Goal: Transaction & Acquisition: Purchase product/service

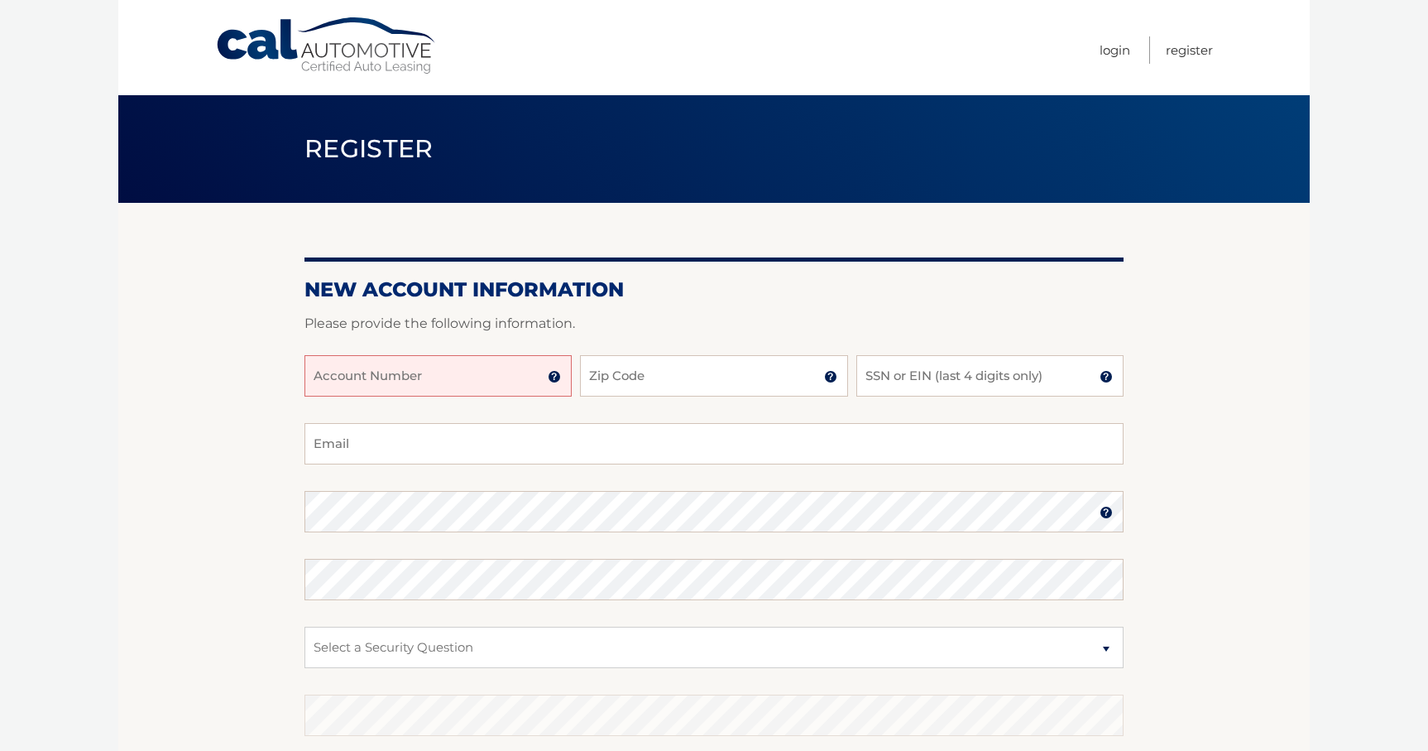
click at [469, 376] on input "Account Number" at bounding box center [438, 375] width 267 height 41
type input "44456000796"
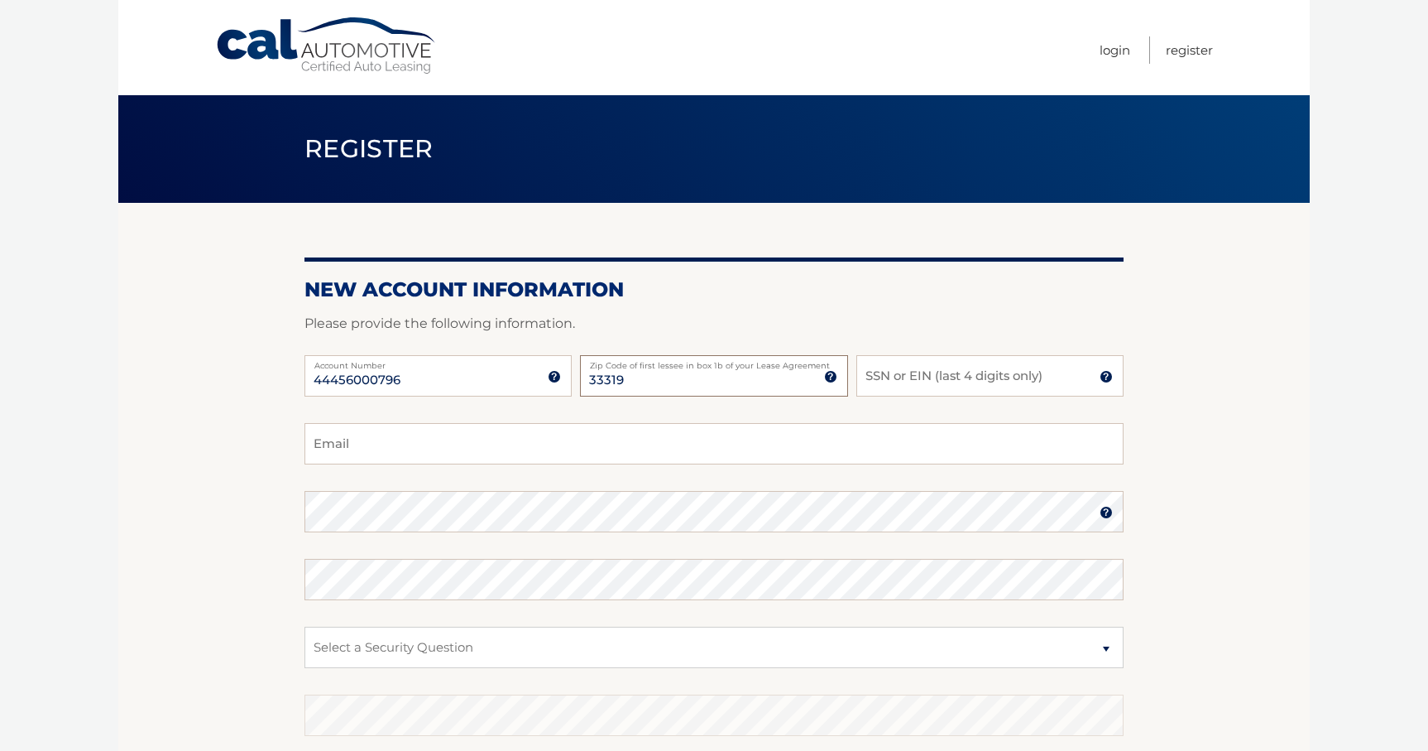
type input "33319"
click at [907, 382] on input "SSN or EIN (last 4 digits only)" at bounding box center [989, 375] width 267 height 41
type input "9515"
type input "ucy007@gmail.com"
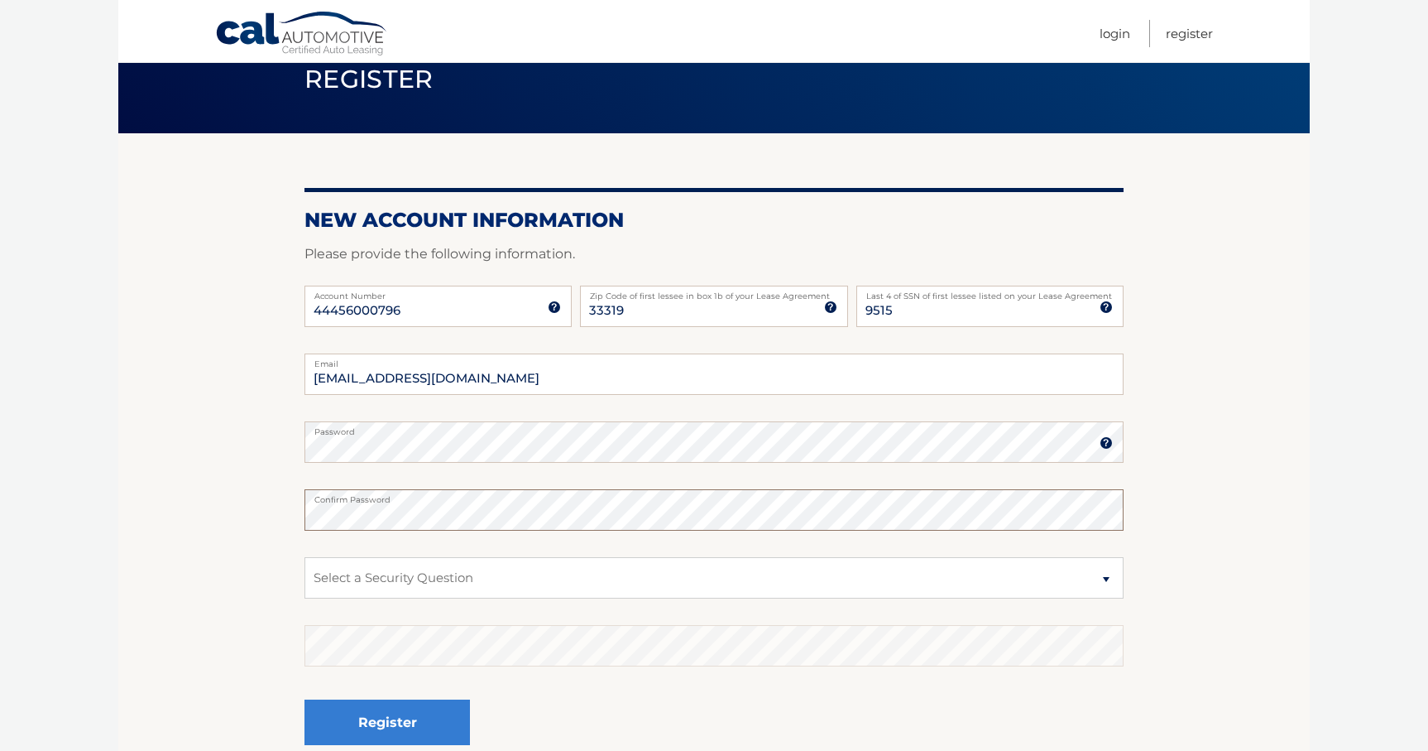
scroll to position [71, 0]
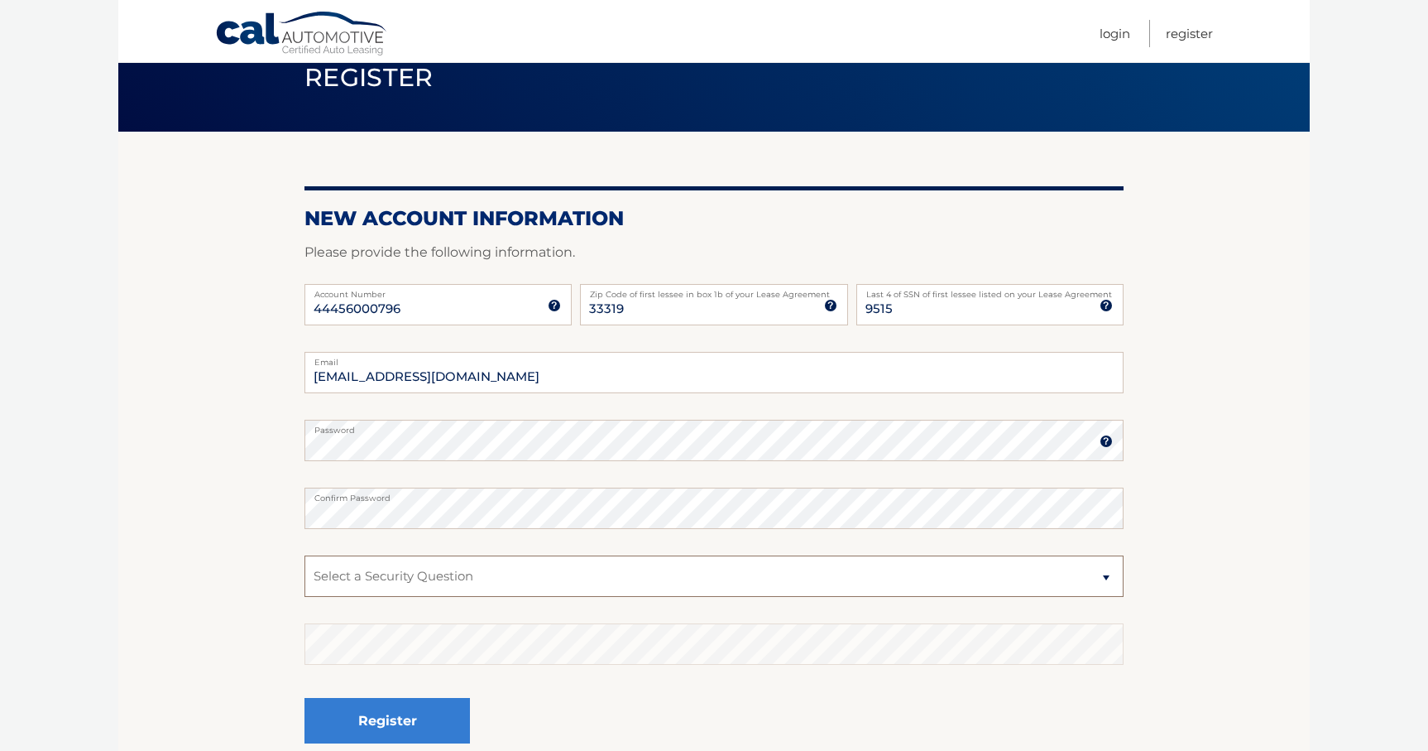
select select "2"
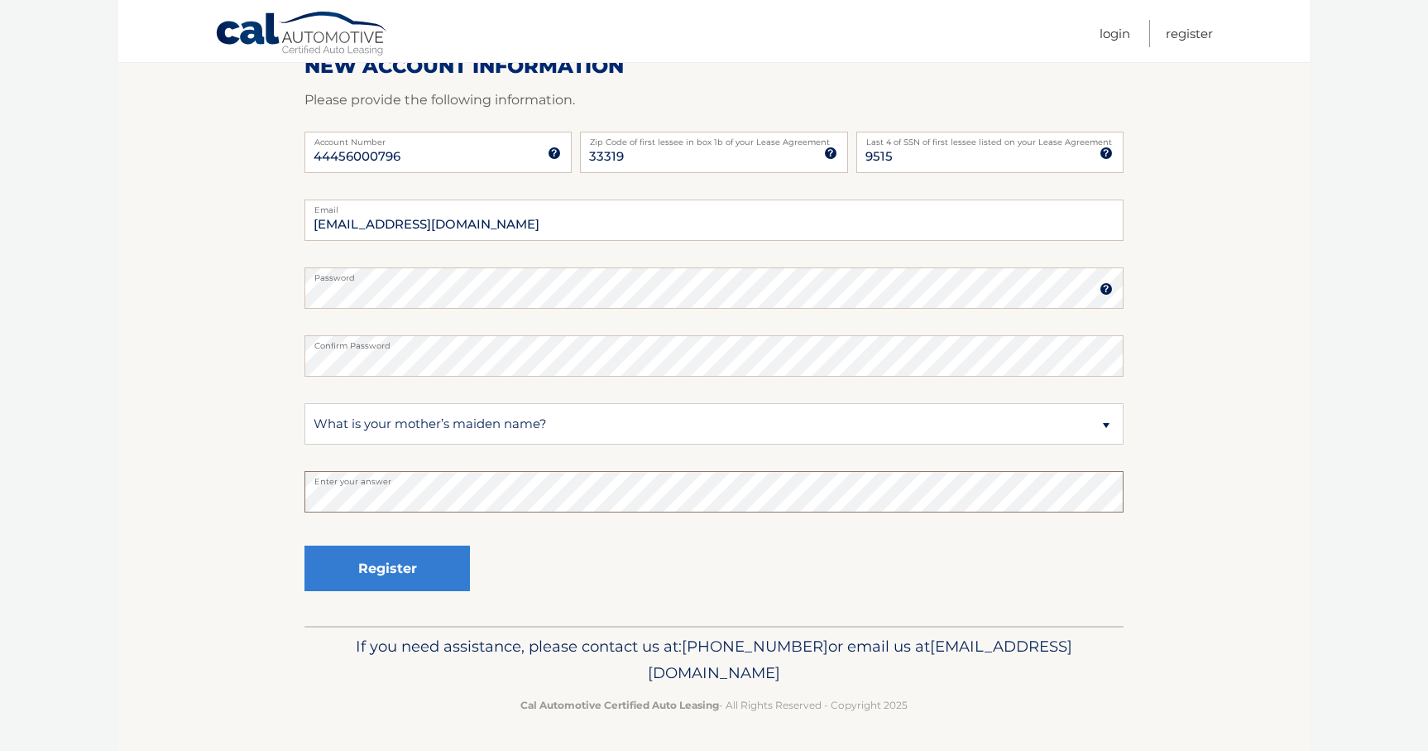
scroll to position [223, 0]
click at [444, 575] on button "Register" at bounding box center [387, 569] width 165 height 46
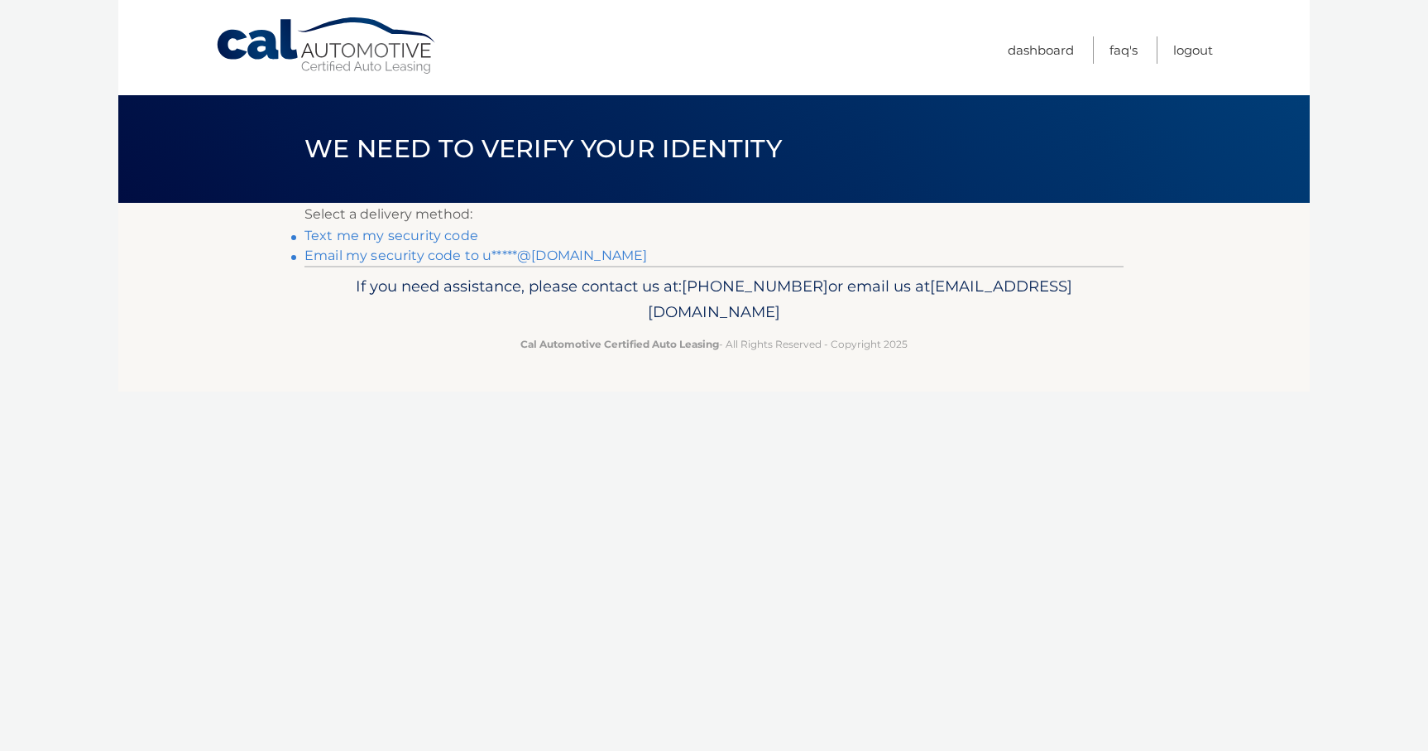
click at [424, 237] on link "Text me my security code" at bounding box center [392, 236] width 174 height 16
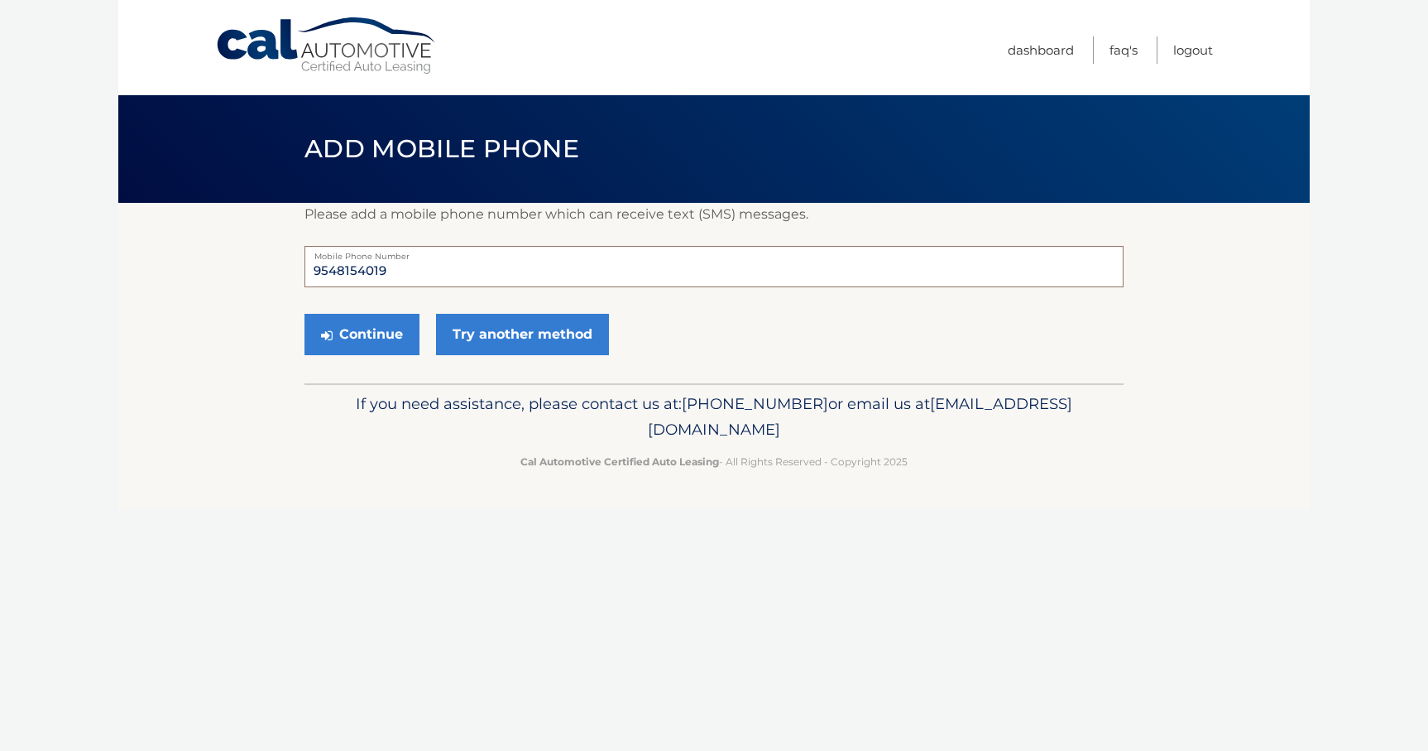
click at [428, 274] on input "9548154019" at bounding box center [714, 266] width 819 height 41
click at [369, 340] on button "Continue" at bounding box center [362, 334] width 115 height 41
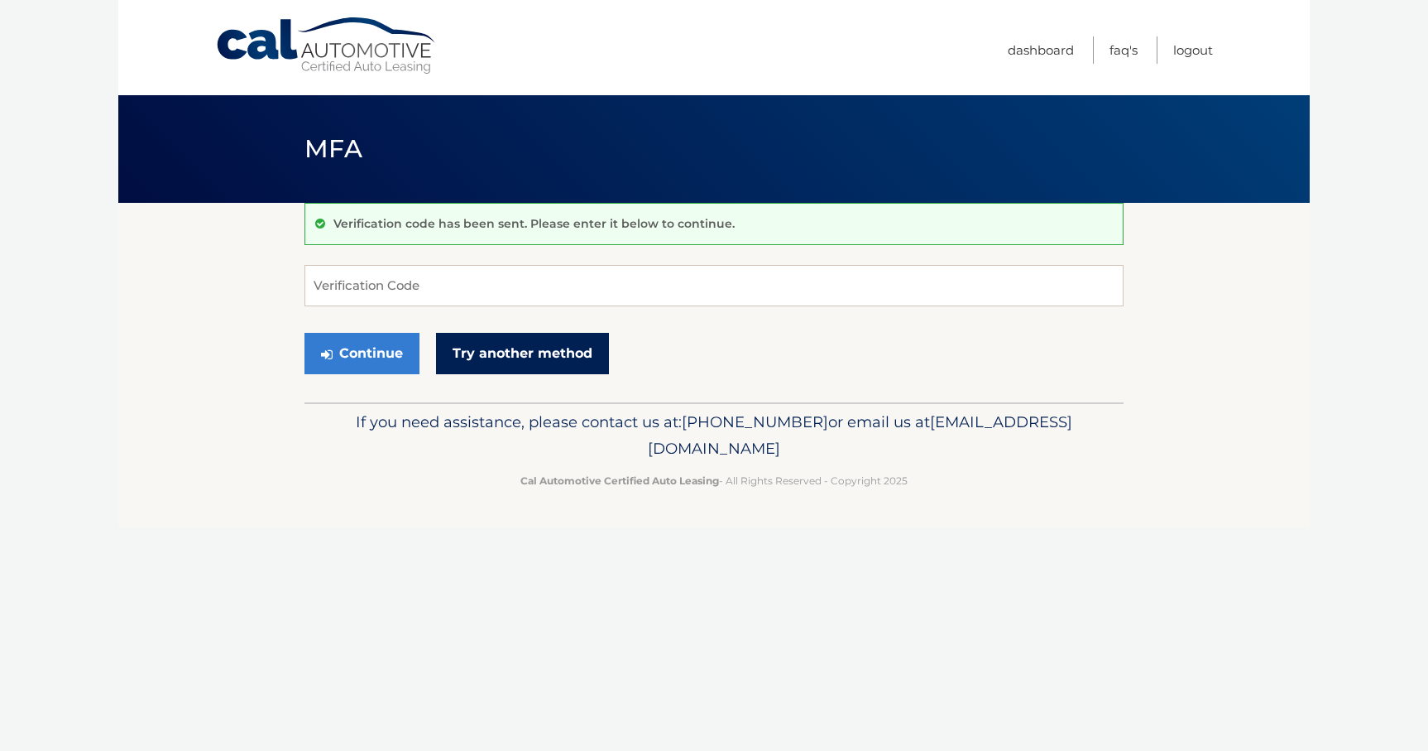
click at [477, 353] on link "Try another method" at bounding box center [522, 353] width 173 height 41
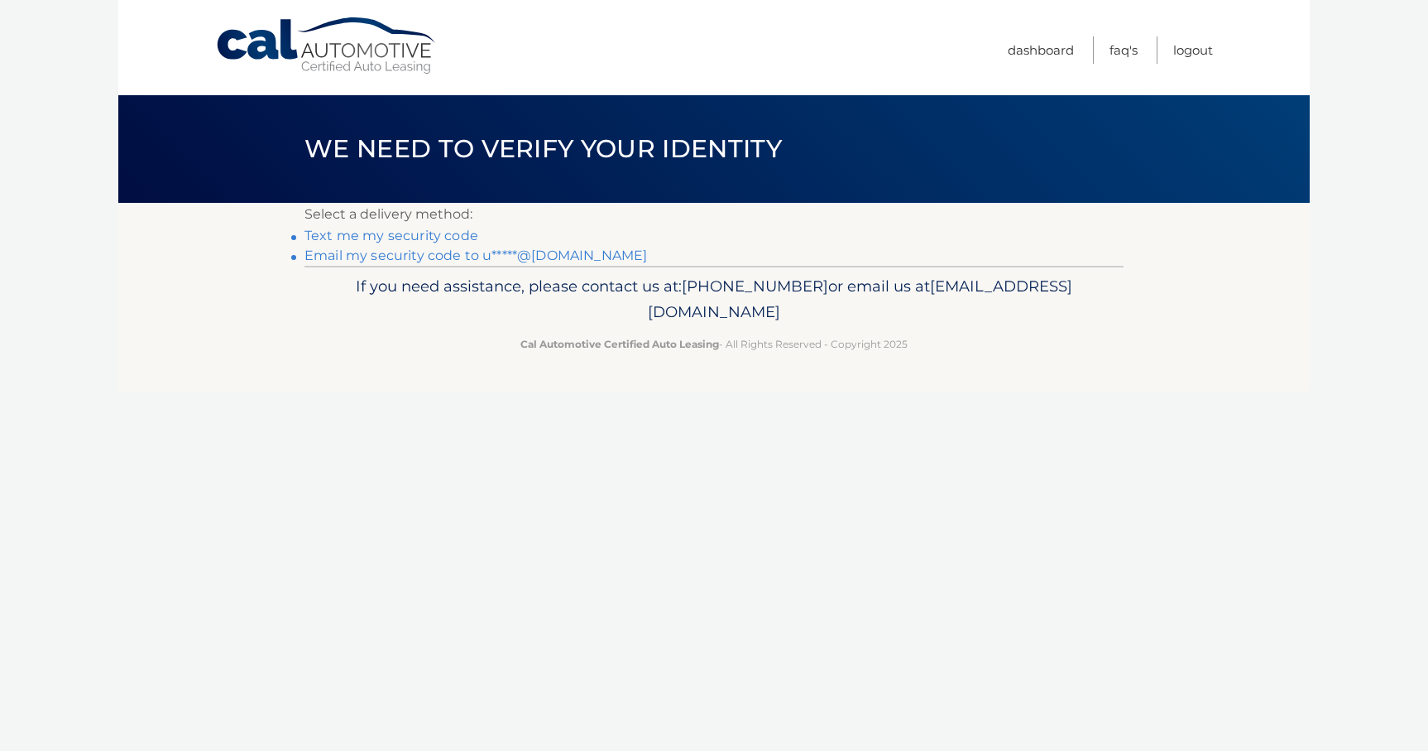
click at [398, 234] on link "Text me my security code" at bounding box center [392, 236] width 174 height 16
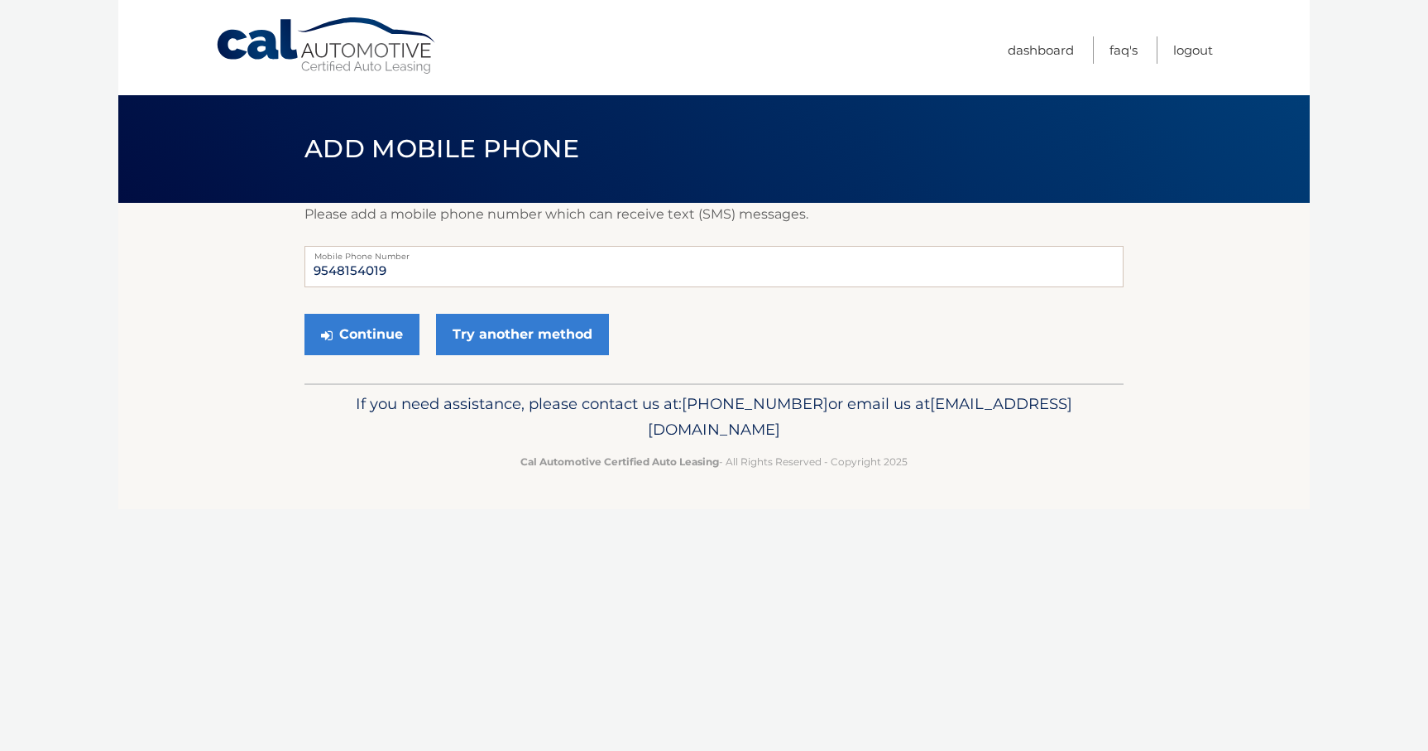
click at [252, 291] on section "Please add a mobile phone number which can receive text (SMS) messages. 9548154…" at bounding box center [714, 293] width 1192 height 180
click at [397, 276] on input "9548154019" at bounding box center [714, 266] width 819 height 41
type input "9548151357"
click at [353, 335] on button "Continue" at bounding box center [362, 334] width 115 height 41
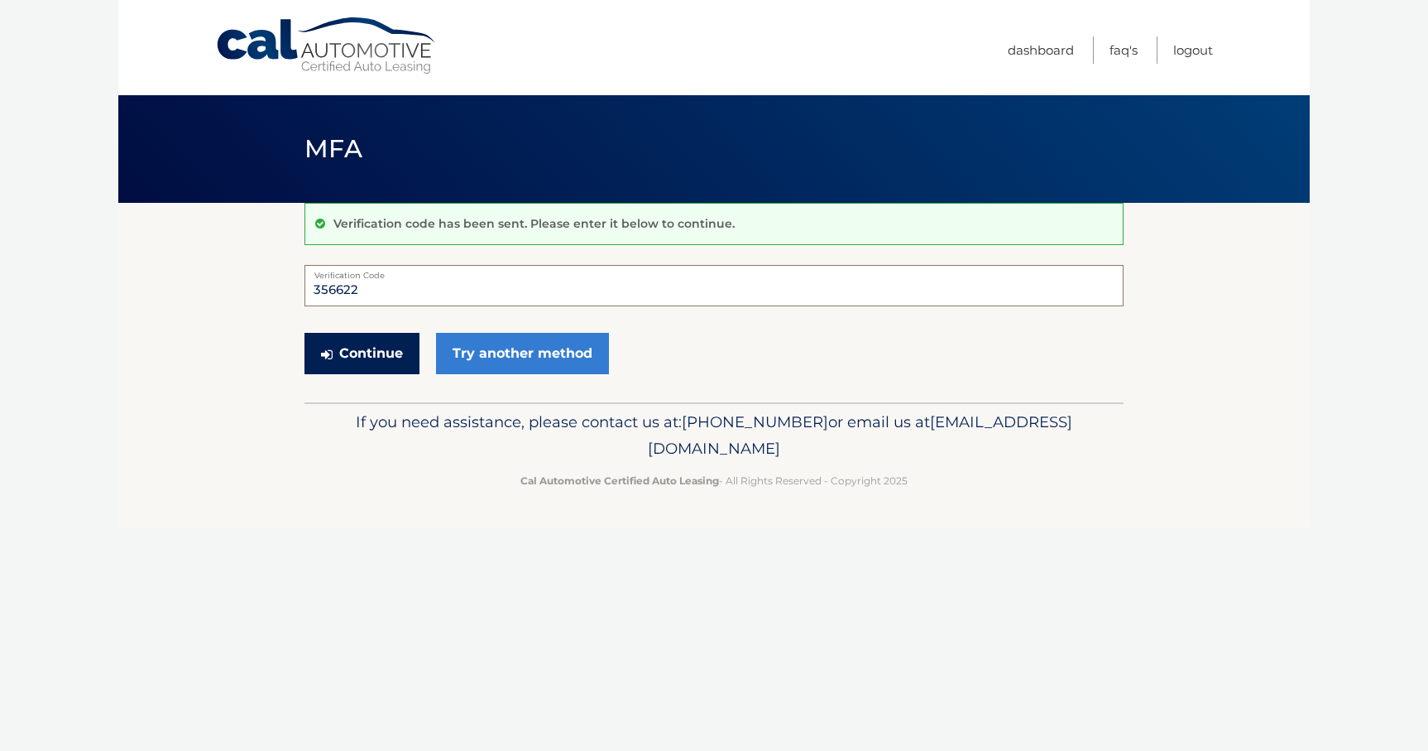
type input "356622"
click at [352, 349] on button "Continue" at bounding box center [362, 353] width 115 height 41
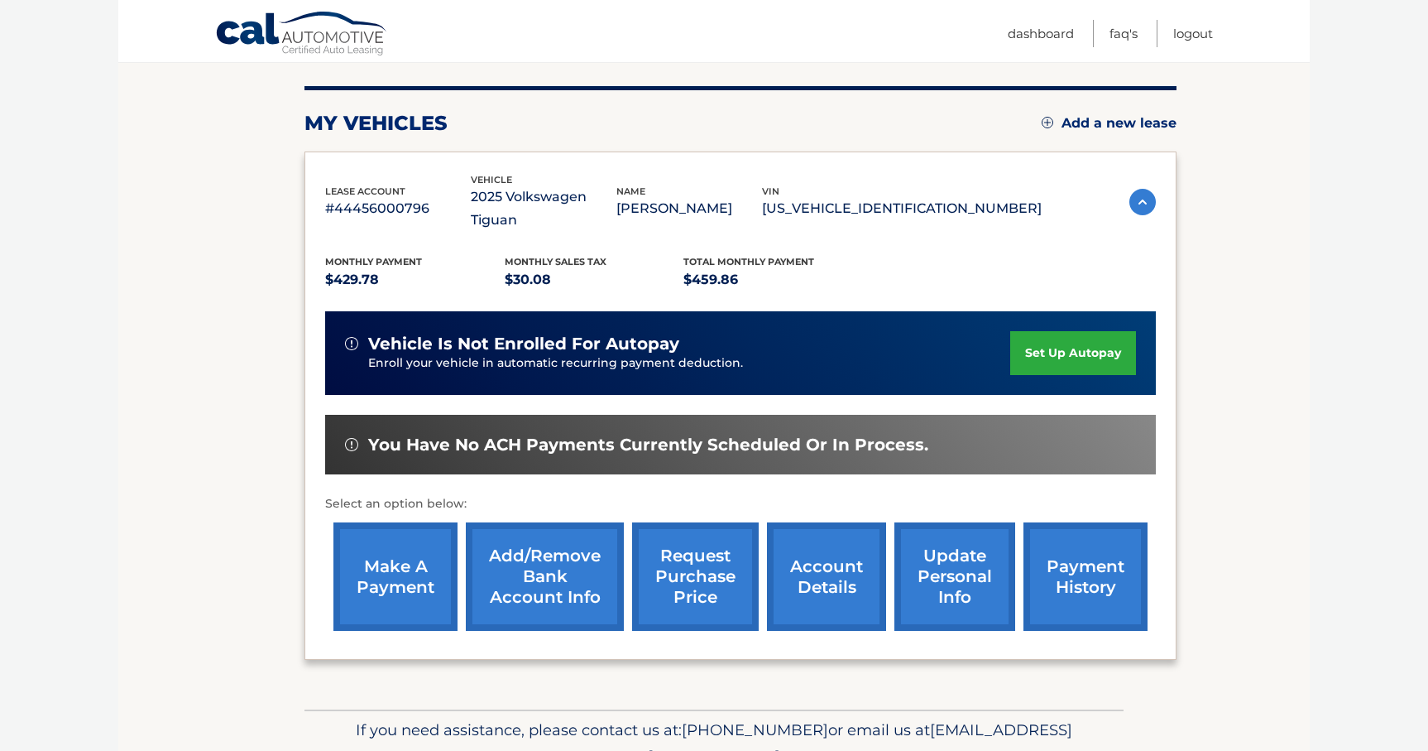
scroll to position [183, 0]
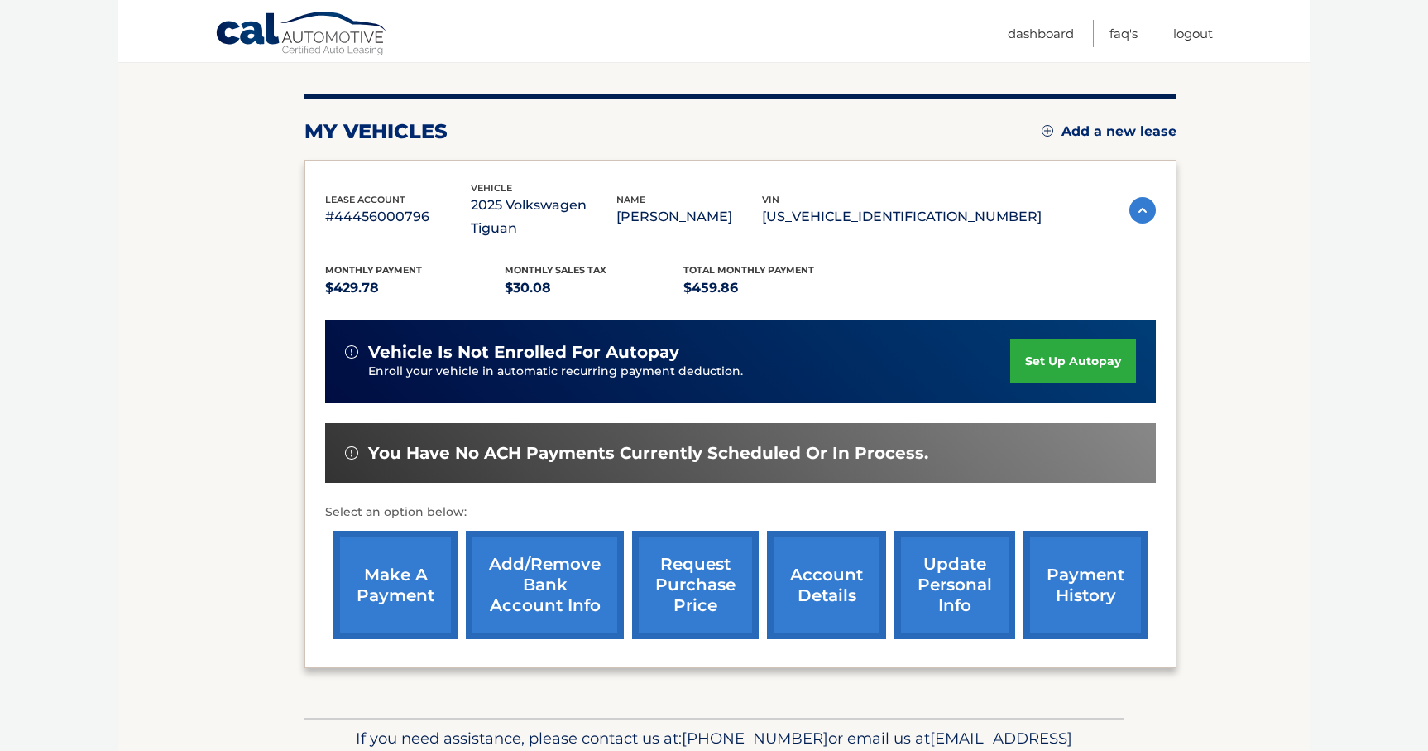
click at [394, 543] on link "make a payment" at bounding box center [395, 584] width 124 height 108
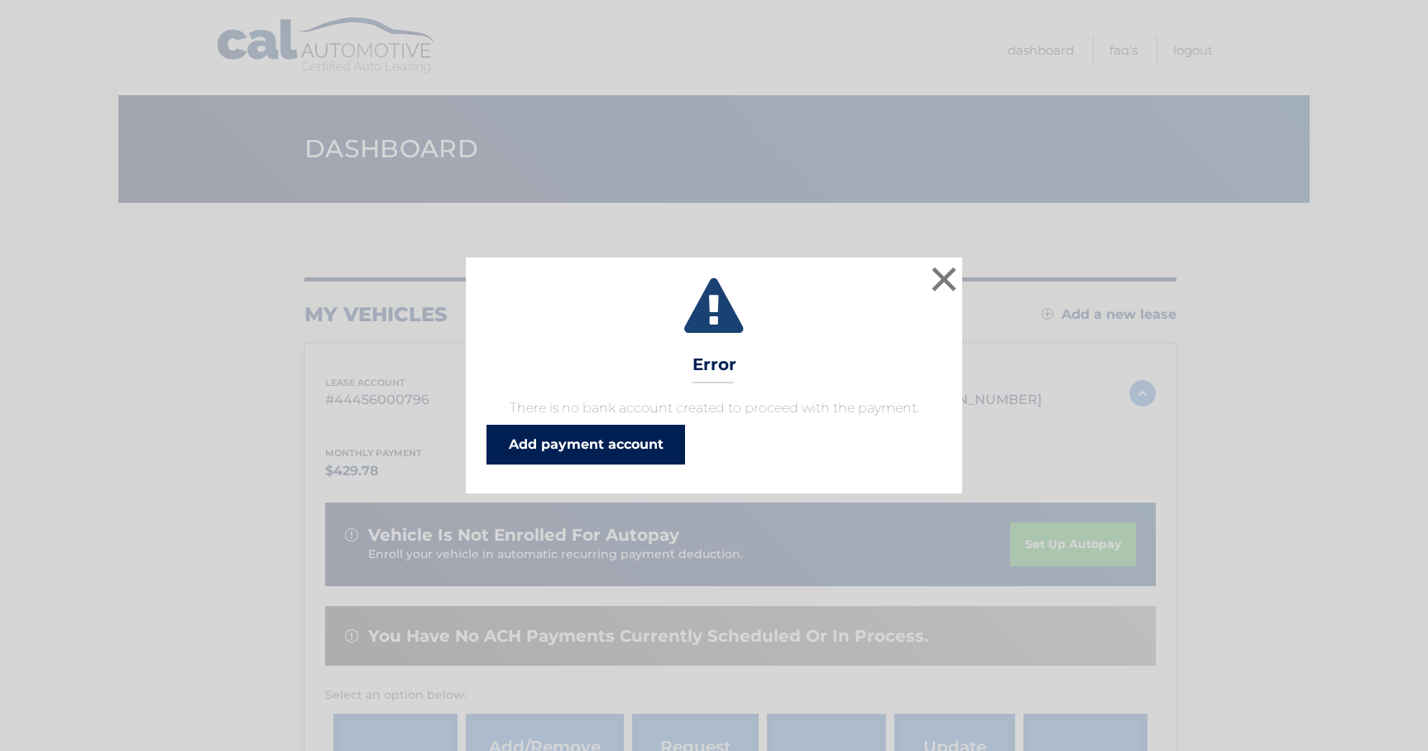
click at [668, 447] on link "Add payment account" at bounding box center [586, 444] width 199 height 40
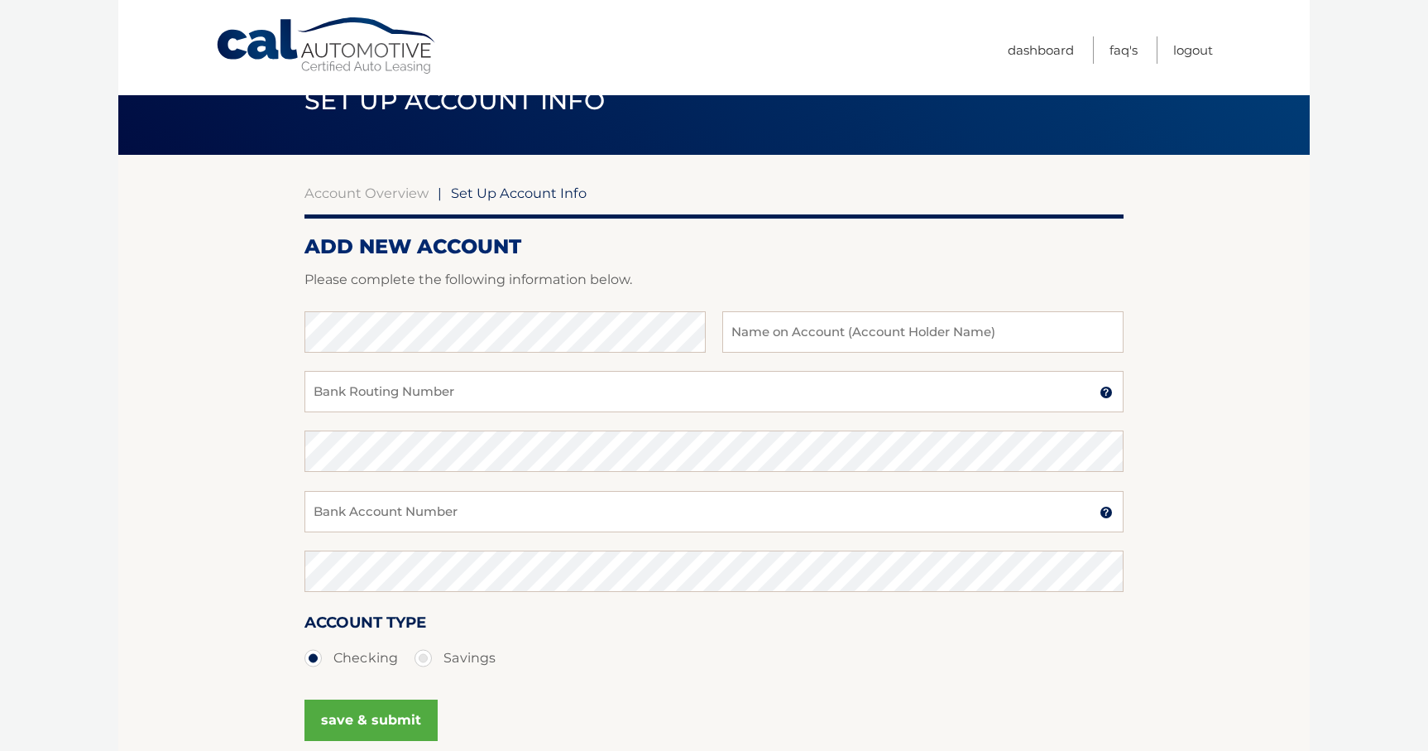
scroll to position [38, 0]
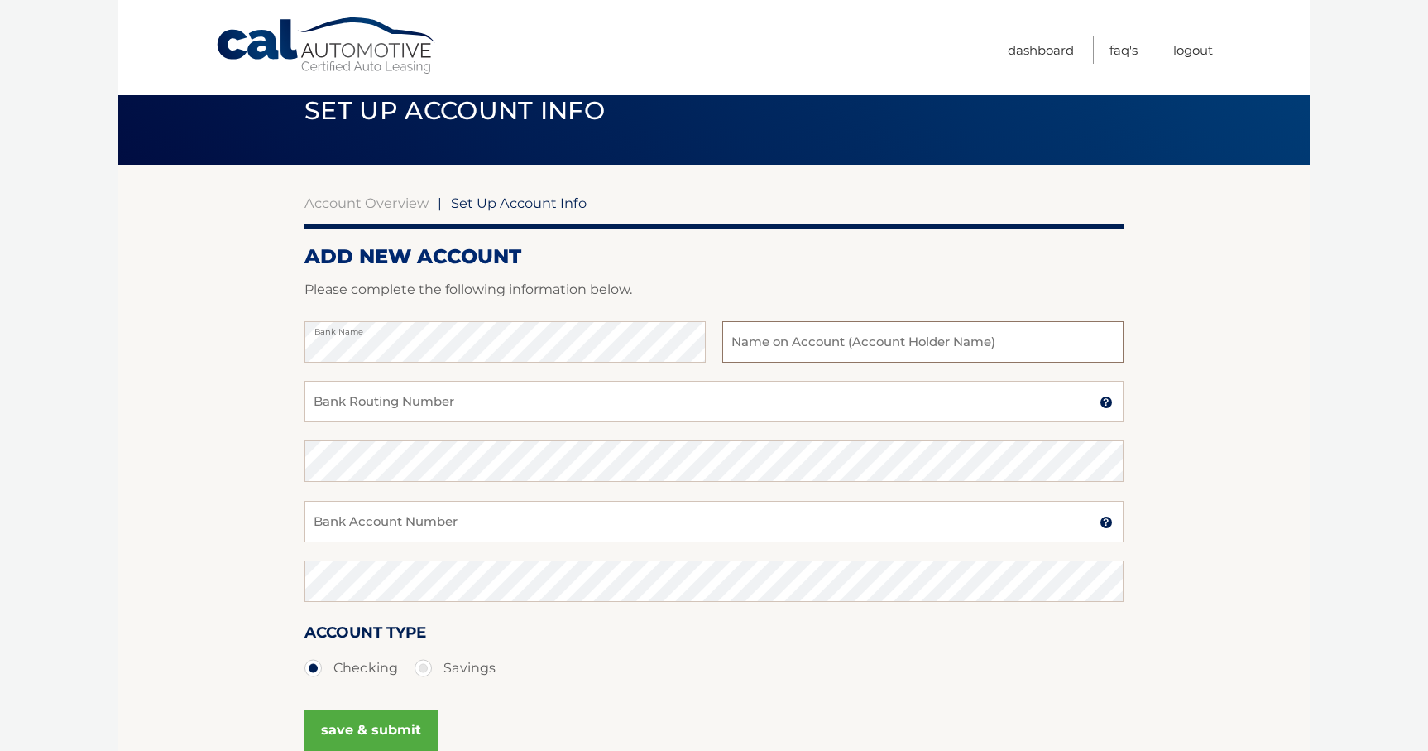
click at [794, 354] on input "text" at bounding box center [922, 341] width 401 height 41
type input "Uriel Chery"
click at [818, 492] on div "Confirm Bank Routing Number" at bounding box center [714, 470] width 819 height 60
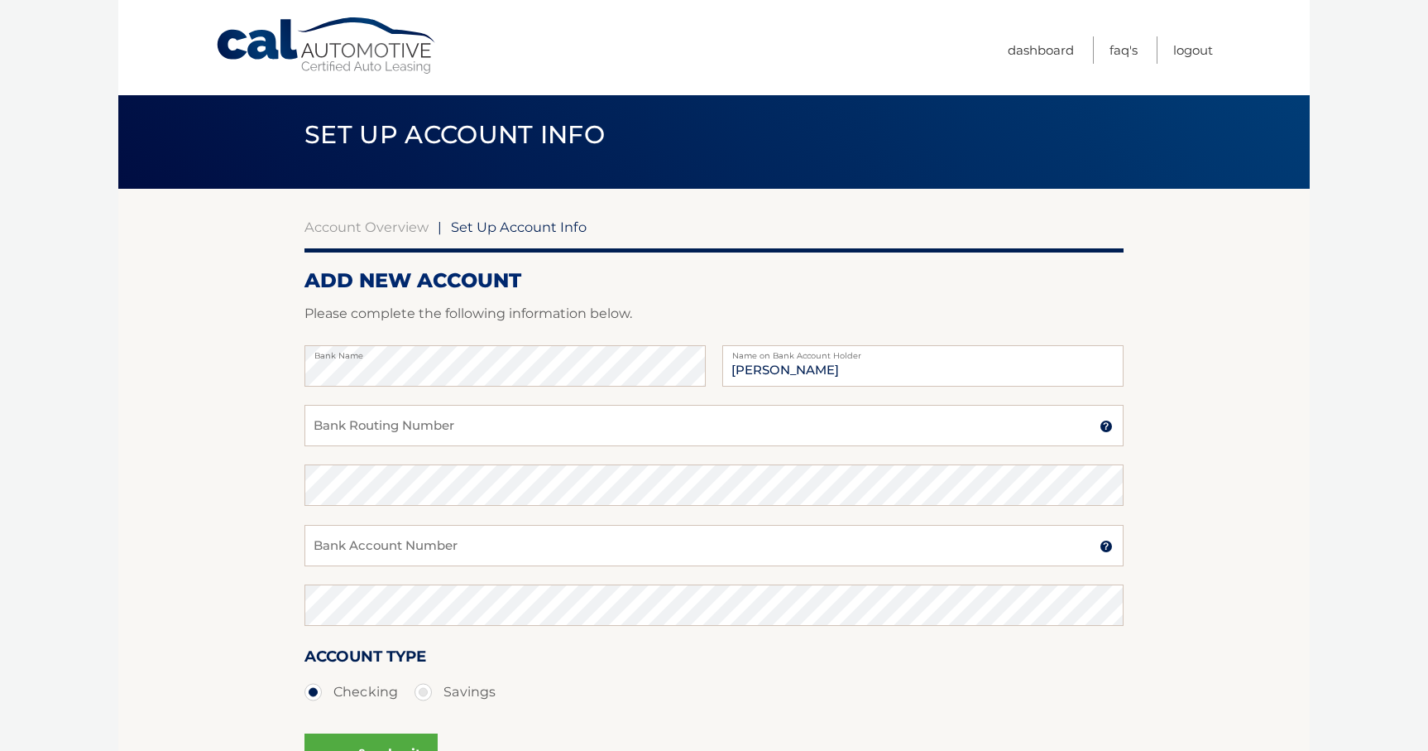
scroll to position [11, 0]
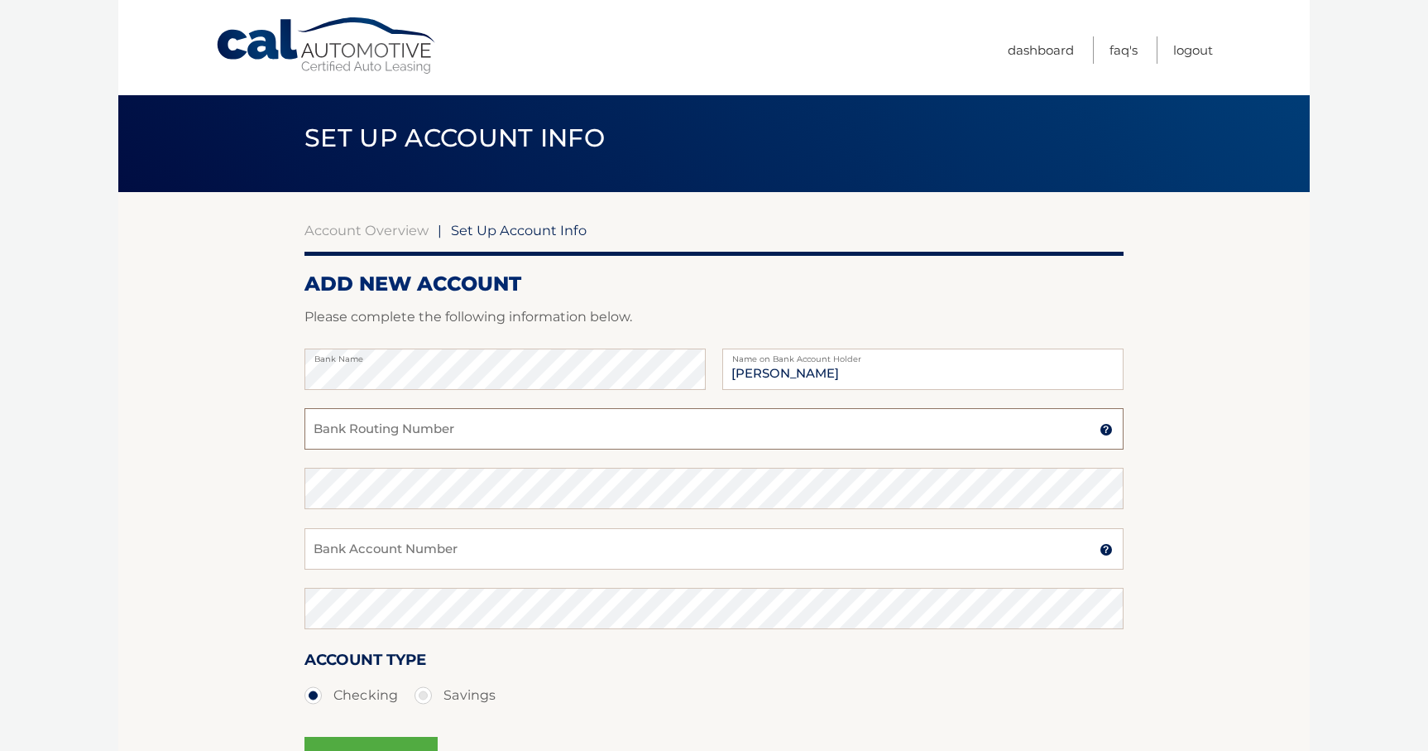
click at [578, 438] on input "Bank Routing Number" at bounding box center [714, 428] width 819 height 41
type input "538067161"
click at [498, 554] on input "Bank Account Number" at bounding box center [714, 548] width 819 height 41
type input "538067161"
click at [395, 430] on input "538067161" at bounding box center [714, 428] width 819 height 41
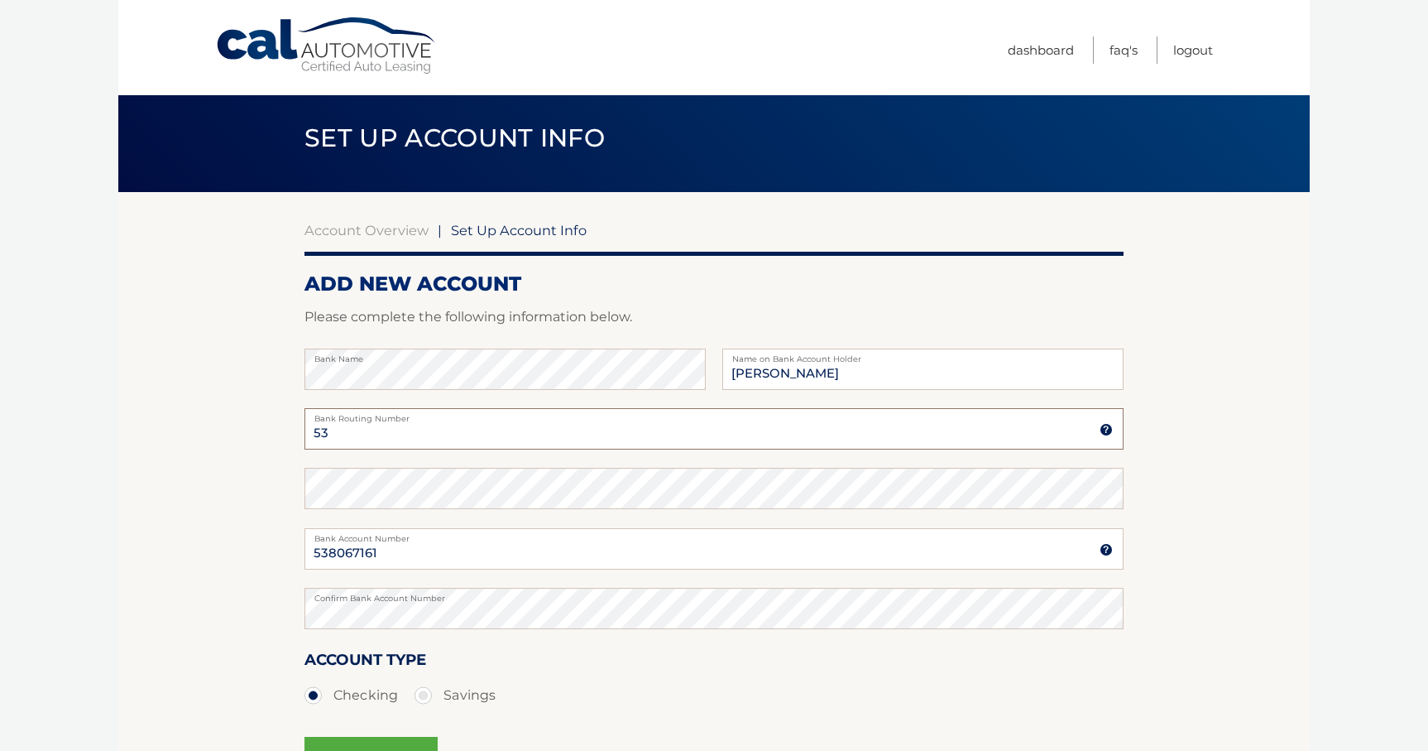
type input "5"
type input "267084131"
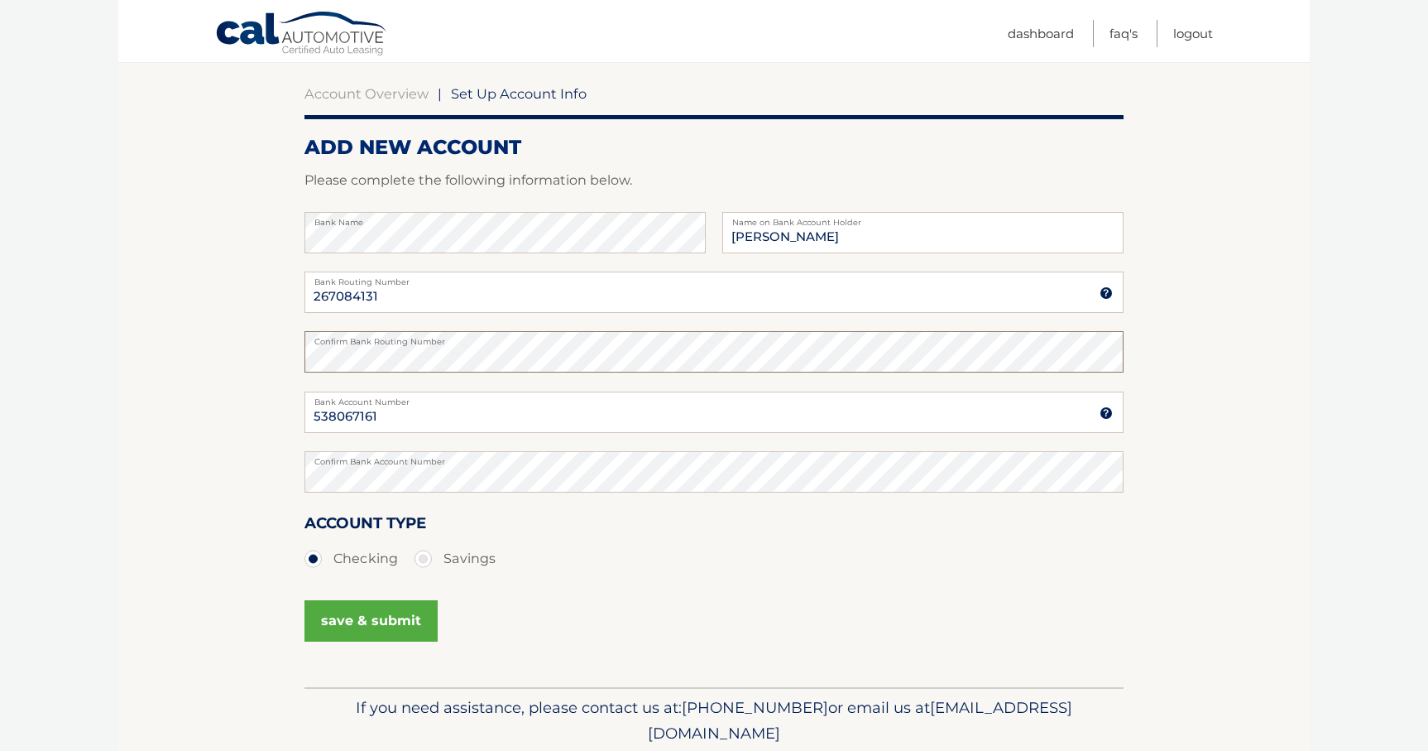
scroll to position [161, 0]
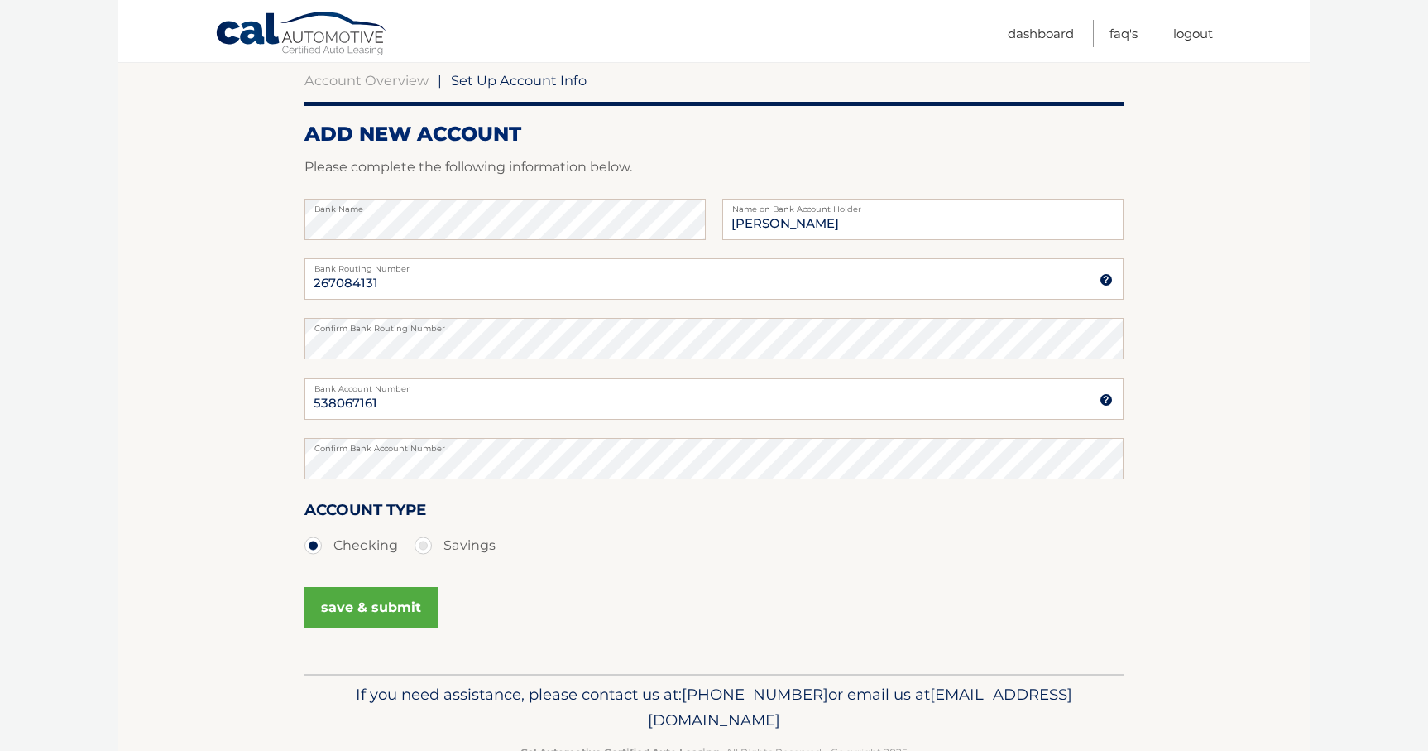
click at [383, 603] on button "save & submit" at bounding box center [371, 607] width 133 height 41
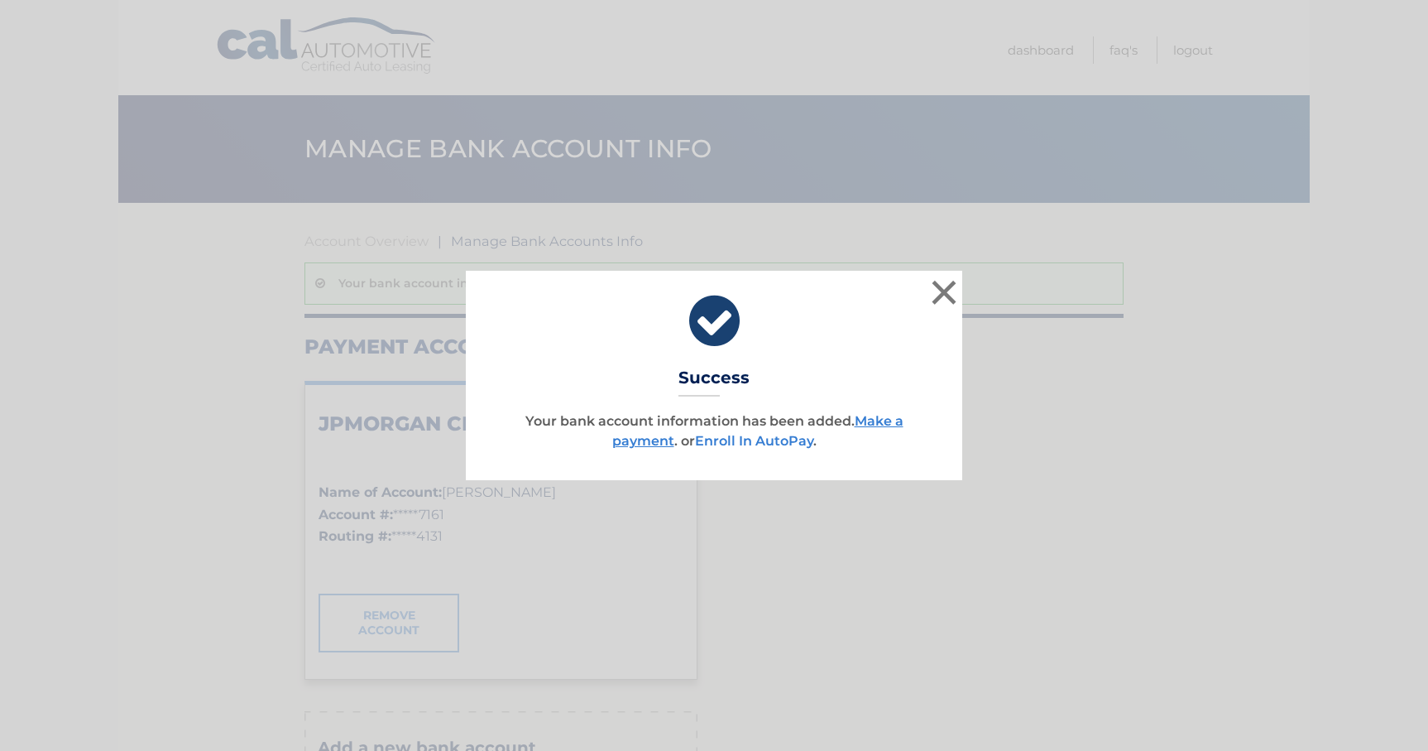
click at [779, 443] on link "Enroll In AutoPay" at bounding box center [754, 441] width 118 height 16
click at [886, 420] on link "Make a payment" at bounding box center [757, 431] width 291 height 36
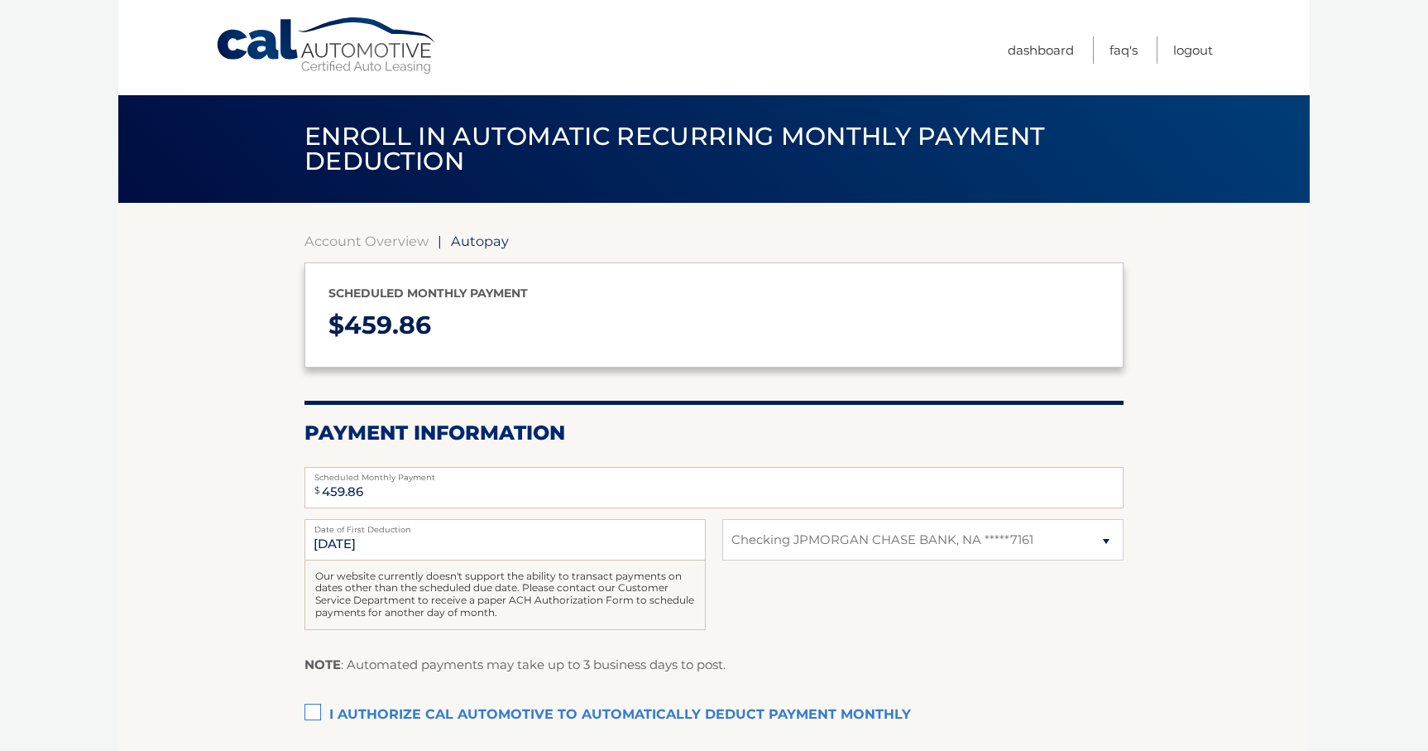
select select "OGM4YTY1ZWItNThlNC00ZDQ5LThmZDgtYTc1MjVkMGYxMmEx"
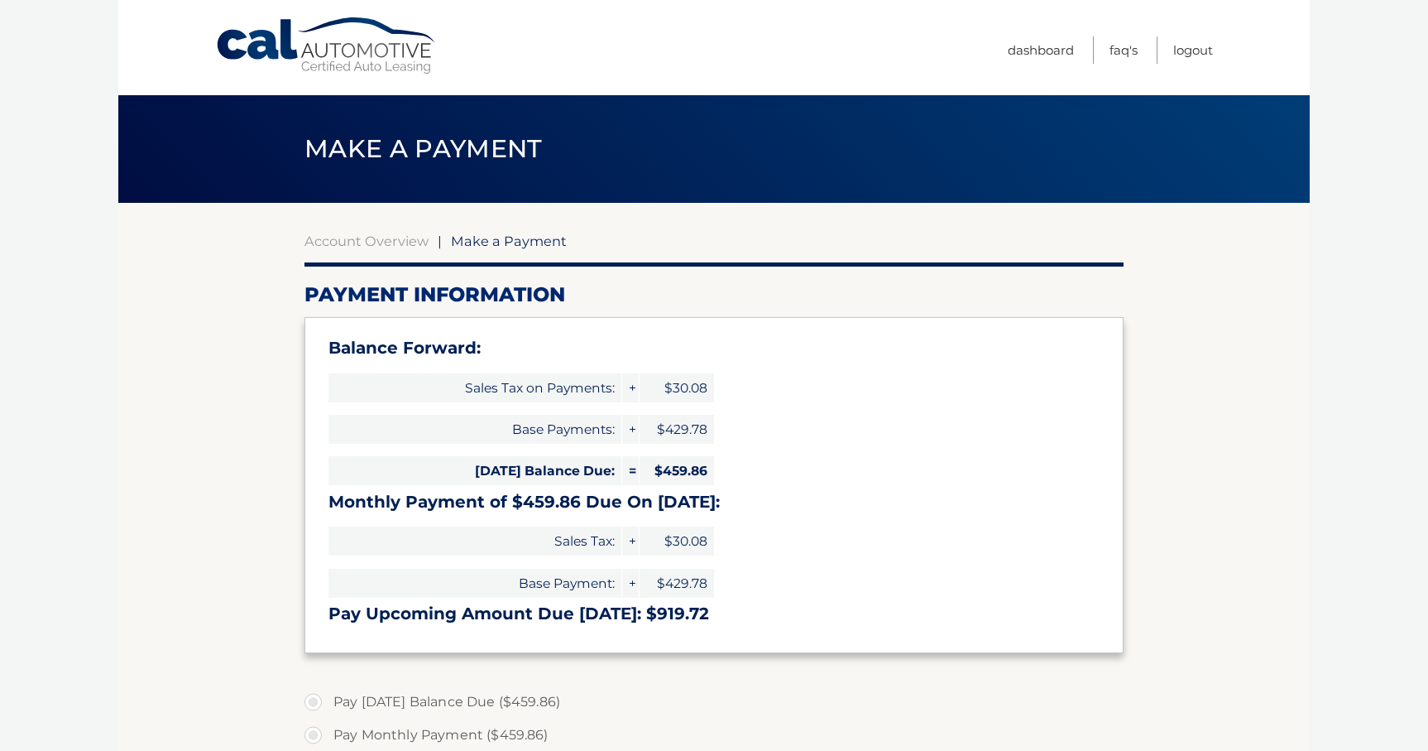
select select "OGM4YTY1ZWItNThlNC00ZDQ5LThmZDgtYTc1MjVkMGYxMmEx"
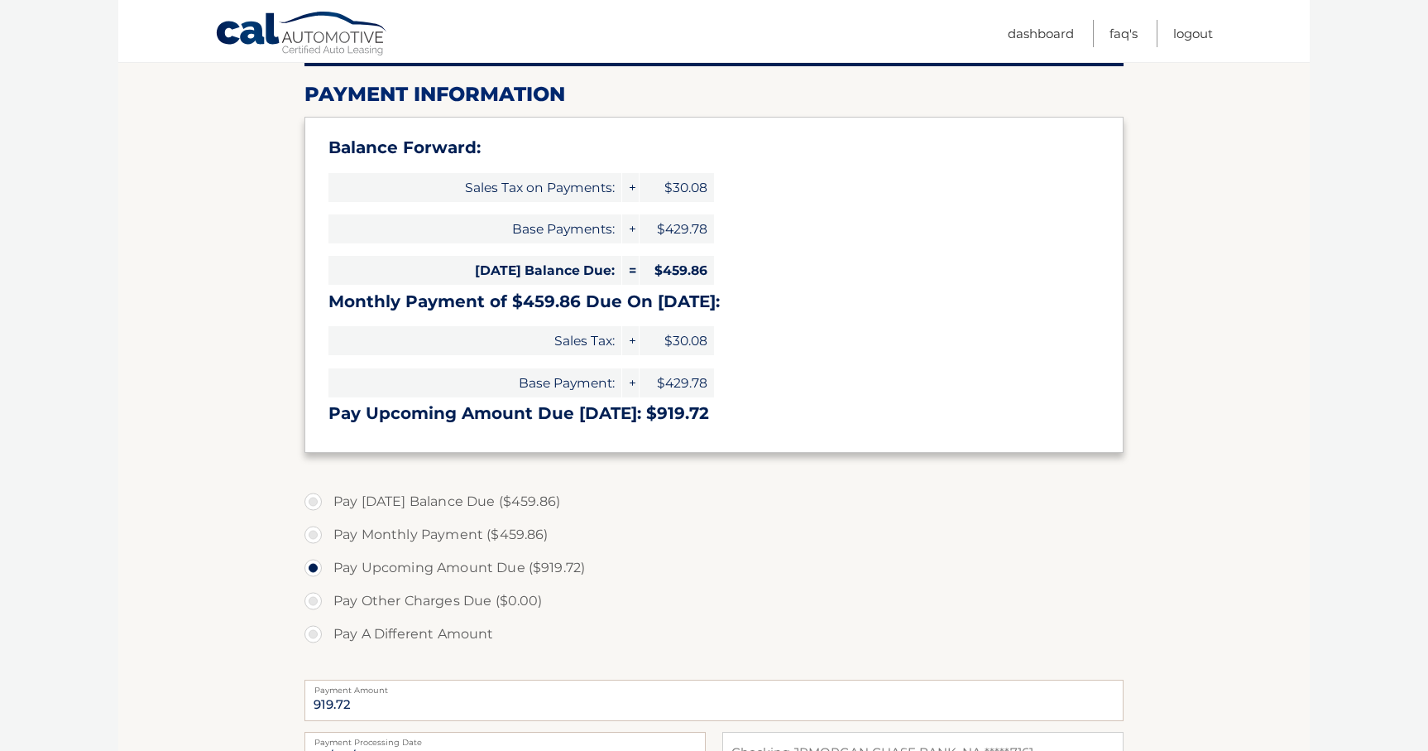
scroll to position [208, 0]
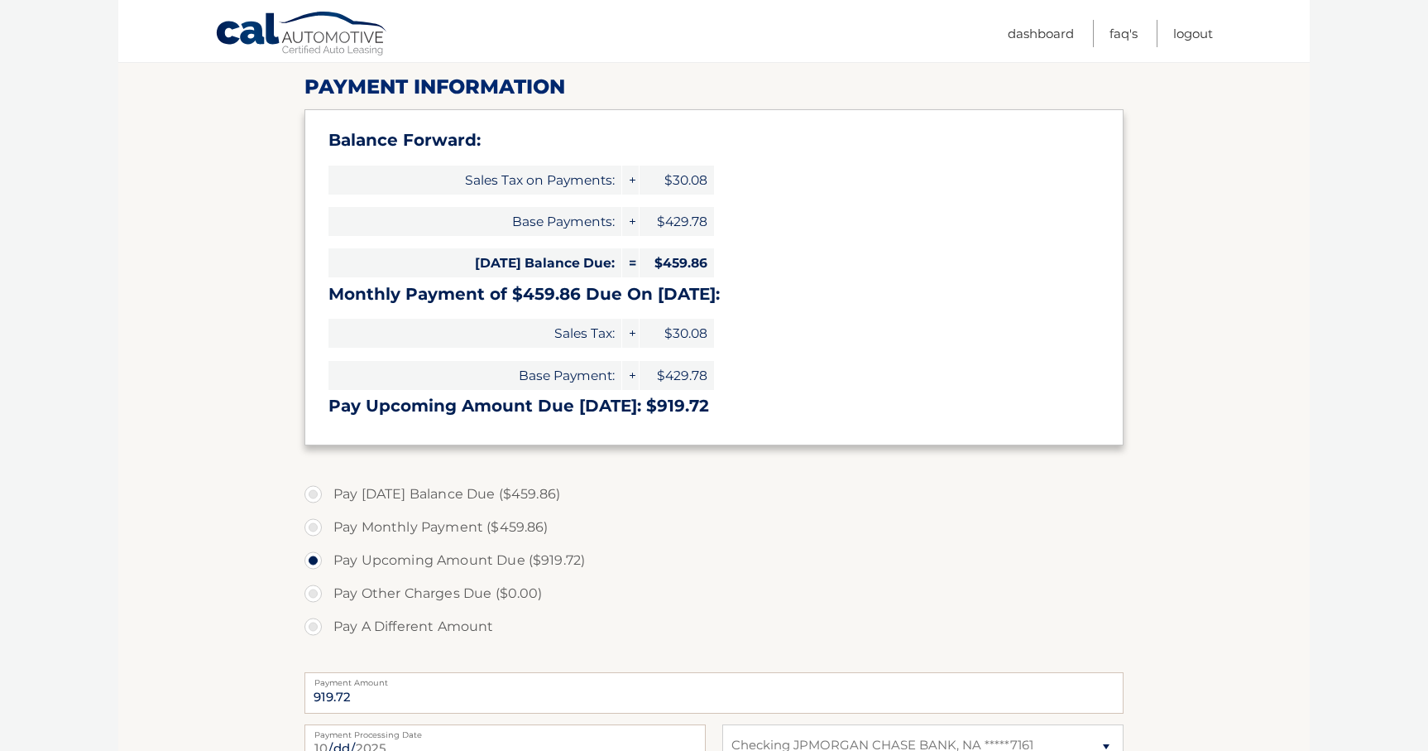
click at [314, 491] on label "Pay [DATE] Balance Due ($459.86)" at bounding box center [714, 493] width 819 height 33
click at [314, 491] on input "Pay [DATE] Balance Due ($459.86)" at bounding box center [319, 490] width 17 height 26
radio input "true"
type input "459.86"
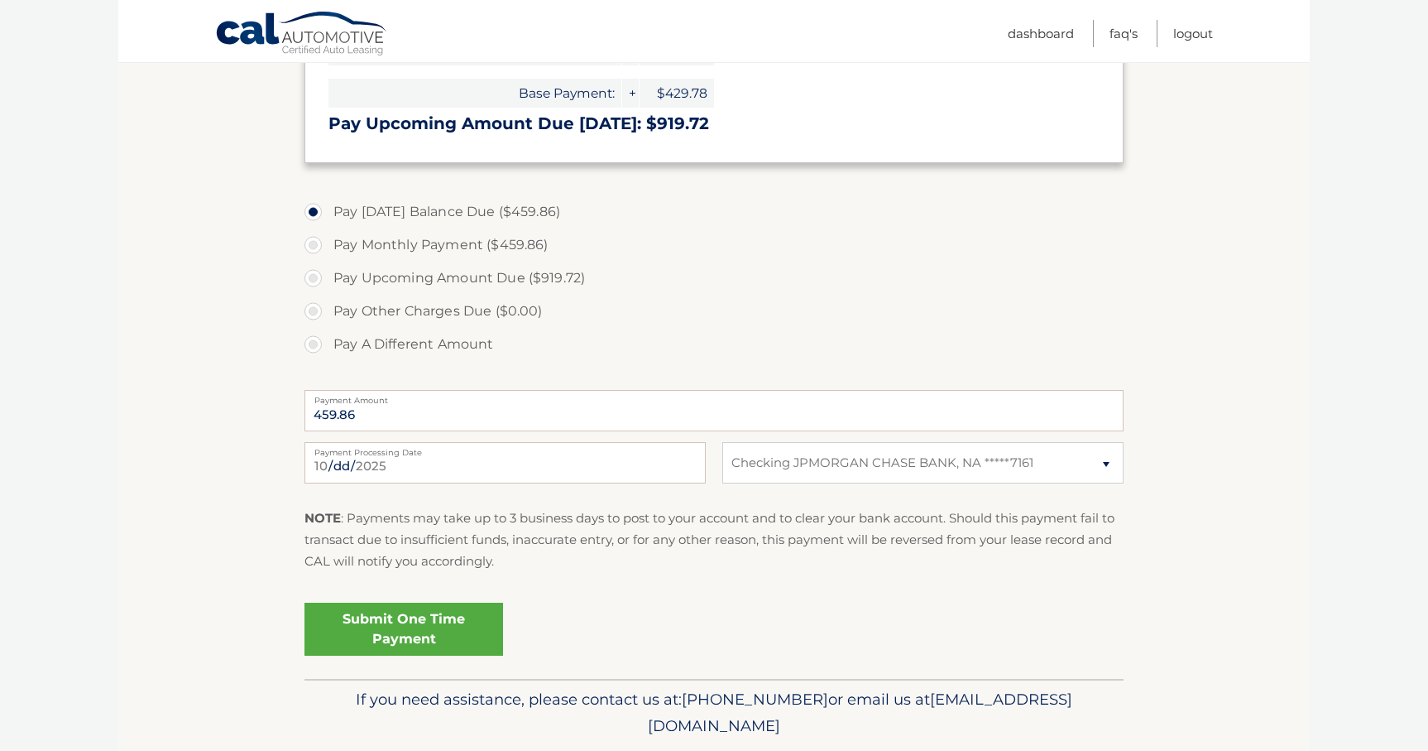
scroll to position [492, 0]
click at [482, 626] on link "Submit One Time Payment" at bounding box center [404, 627] width 199 height 53
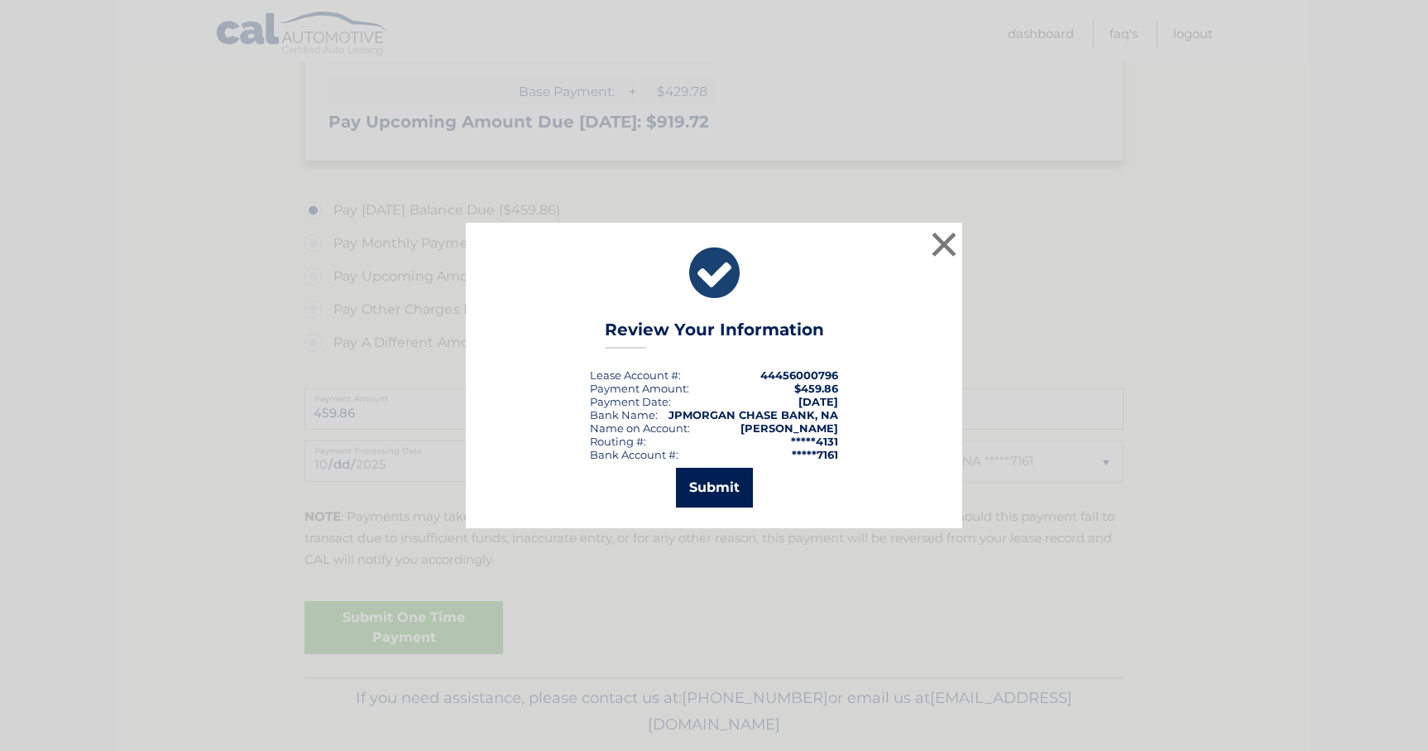
click at [734, 488] on button "Submit" at bounding box center [714, 488] width 77 height 40
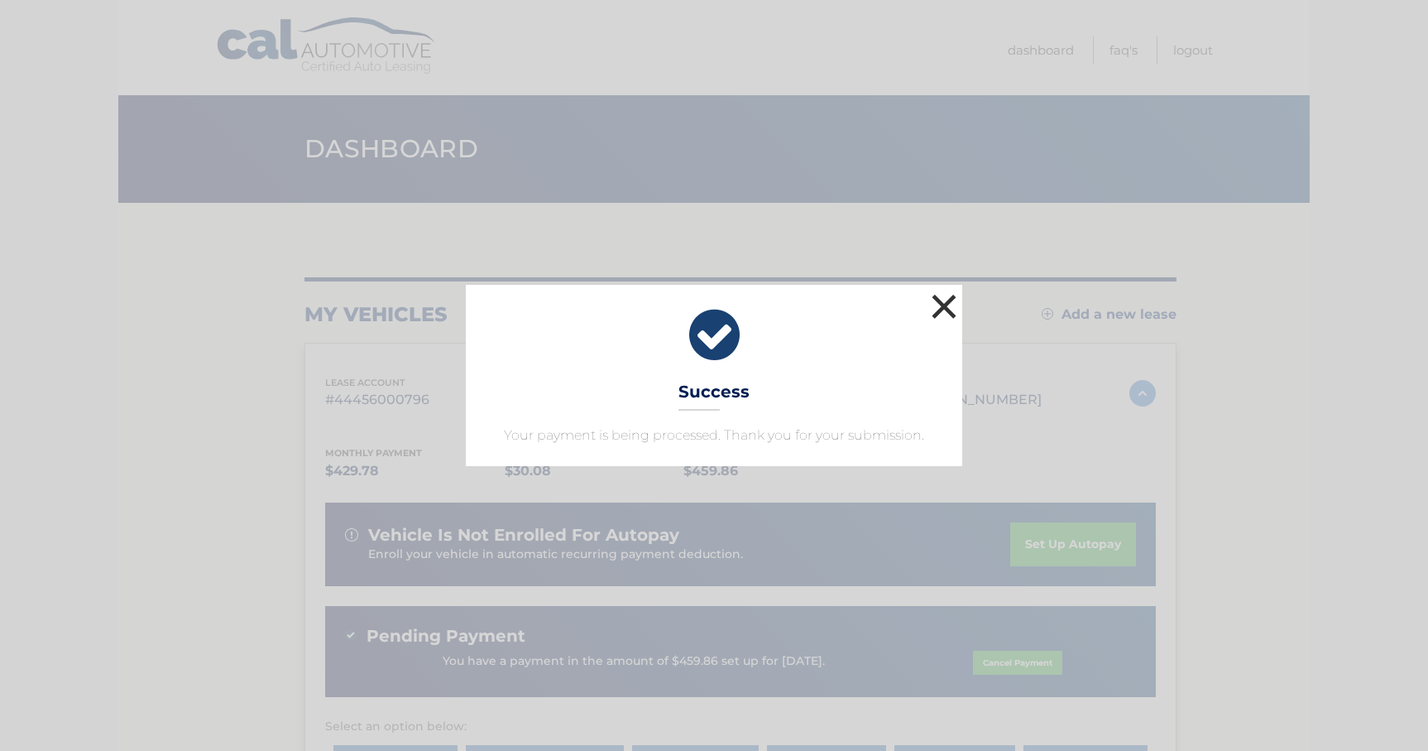
click at [946, 309] on button "×" at bounding box center [944, 306] width 33 height 33
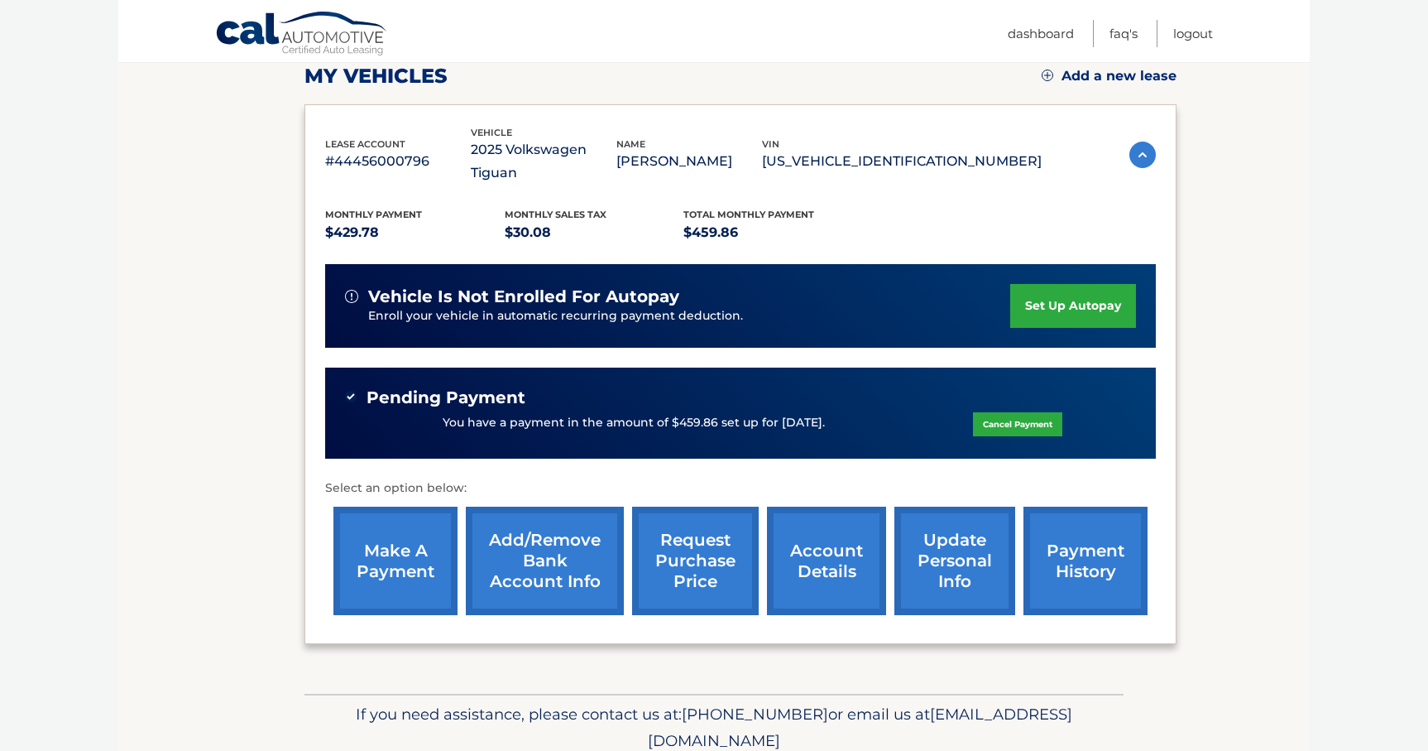
scroll to position [241, 0]
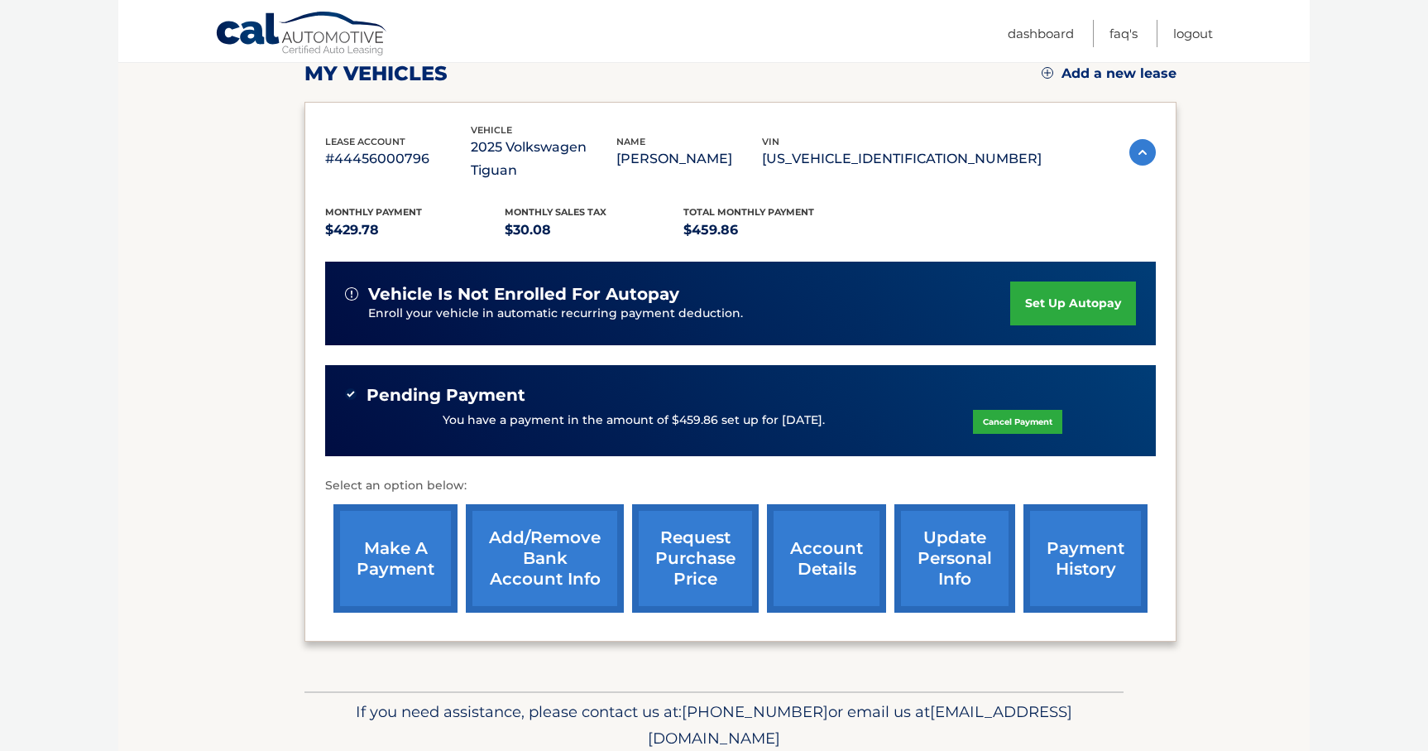
click at [814, 532] on link "account details" at bounding box center [826, 558] width 119 height 108
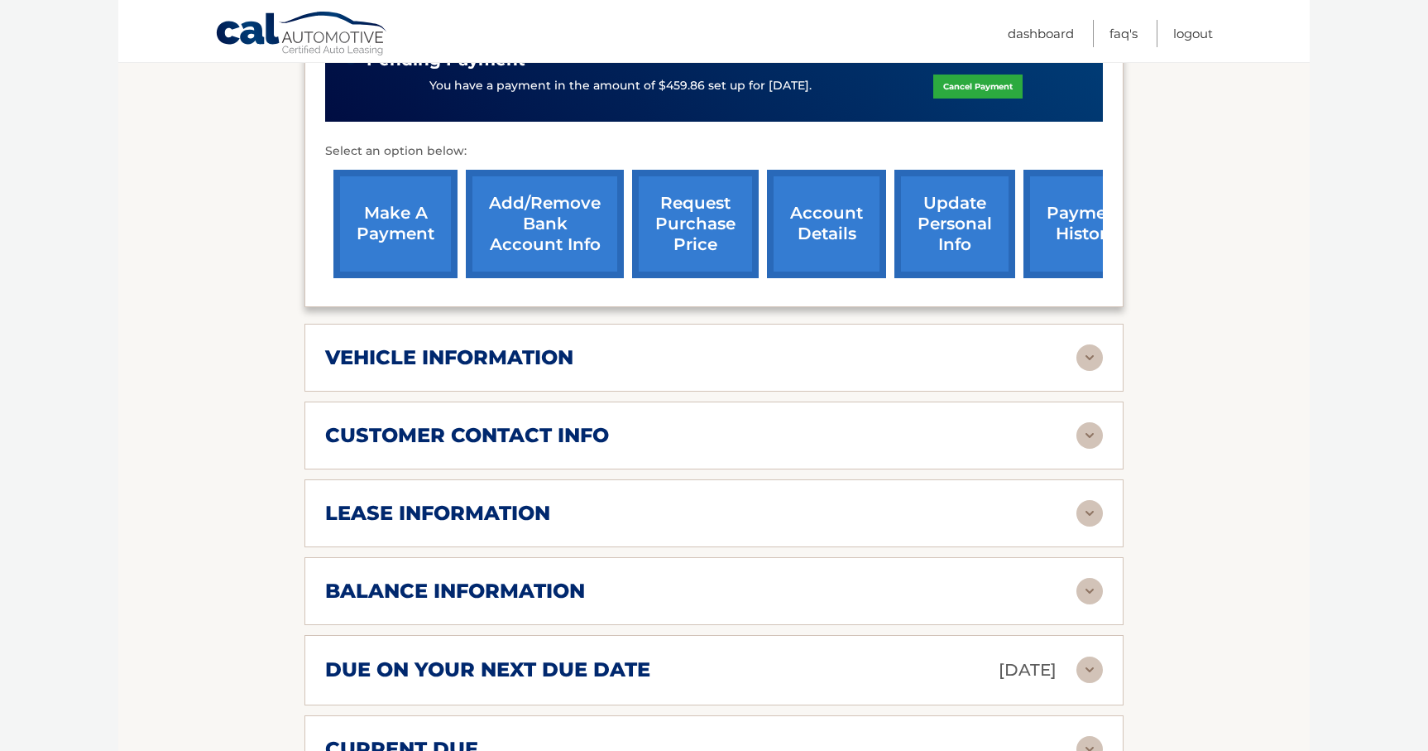
scroll to position [683, 0]
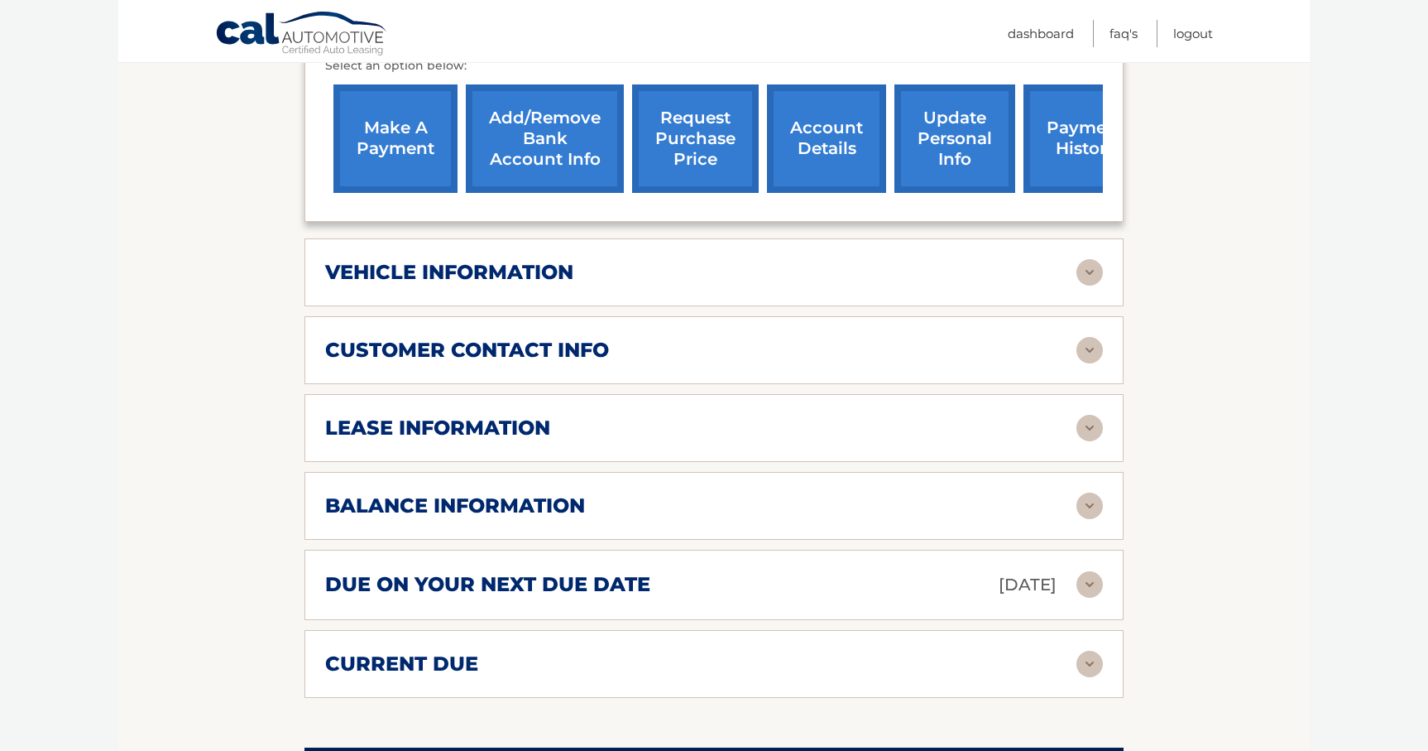
click at [1061, 516] on div "balance information Payments Received 1 Payments Remaining 38 Next Payment will…" at bounding box center [714, 506] width 819 height 68
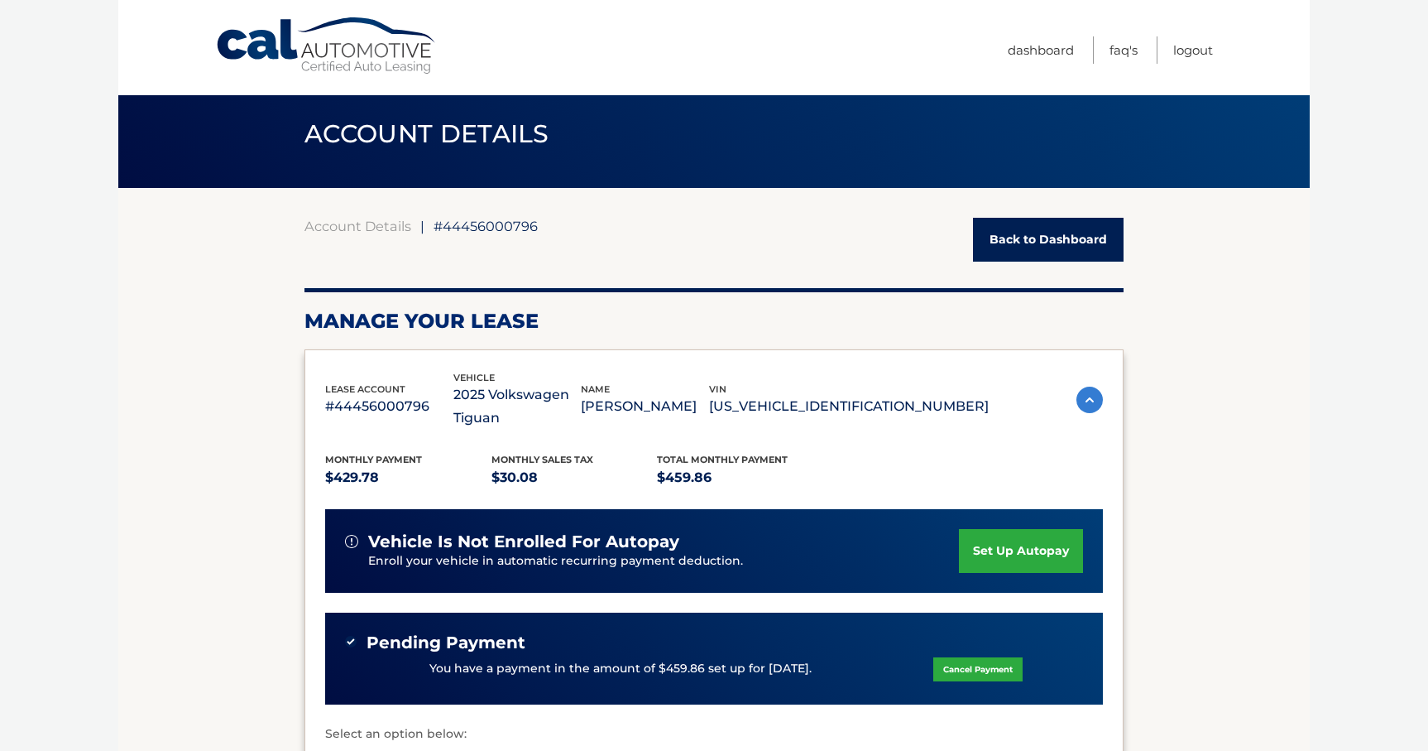
scroll to position [19, 0]
